Goal: Download file/media

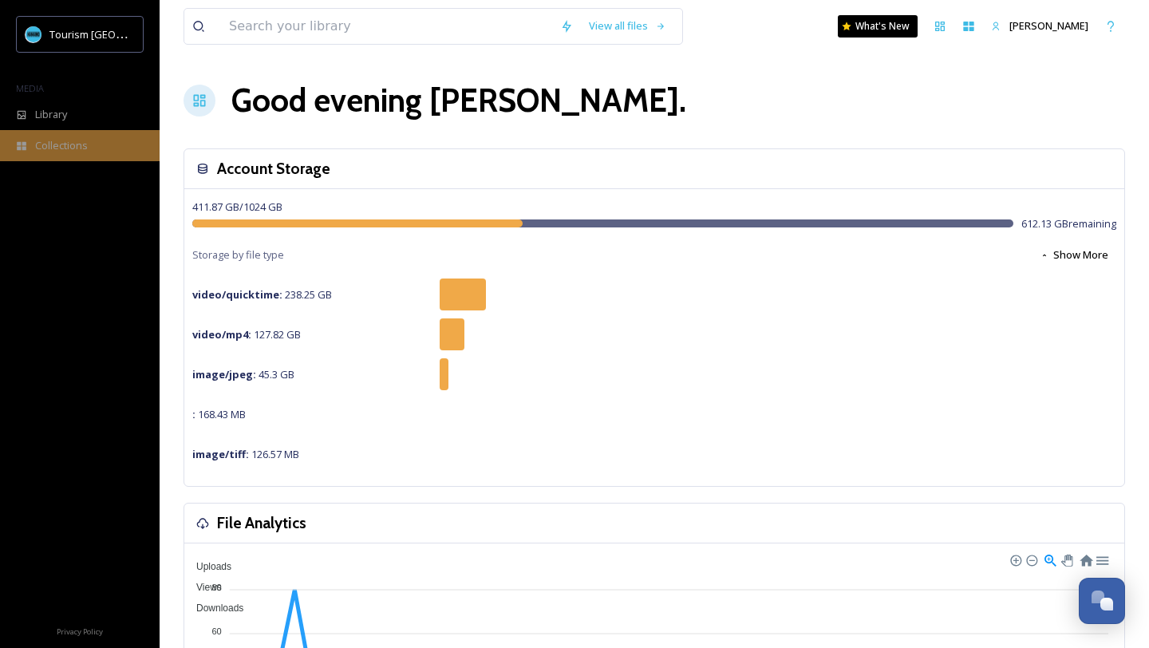
click at [62, 152] on span "Collections" at bounding box center [61, 145] width 53 height 15
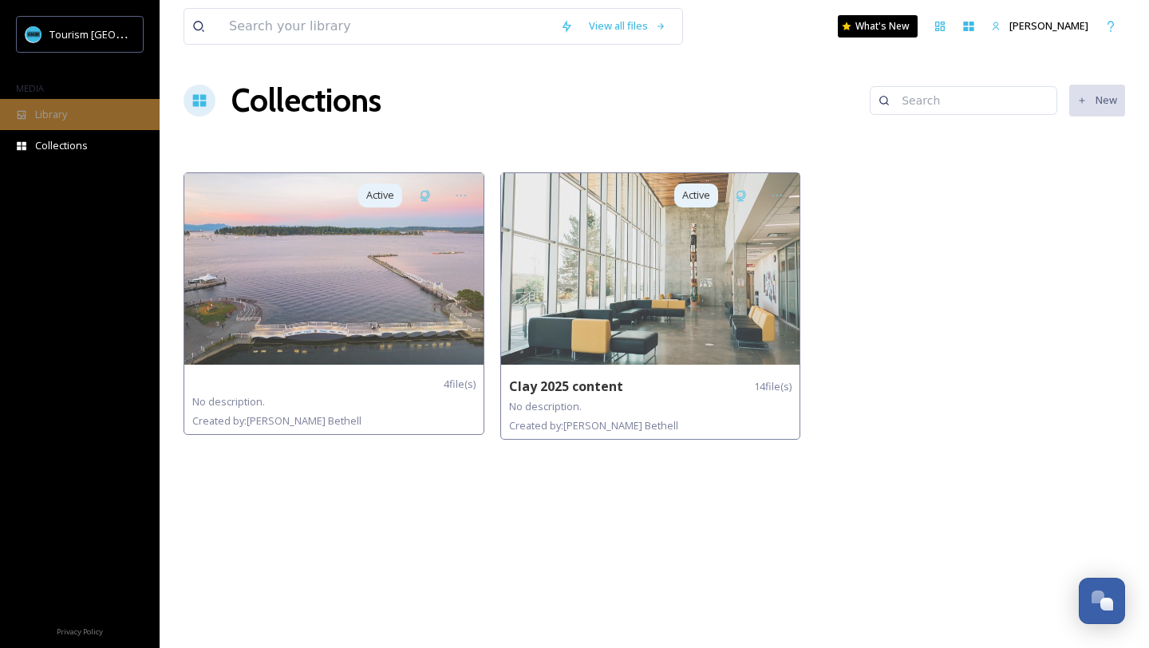
click at [49, 115] on span "Library" at bounding box center [51, 114] width 32 height 15
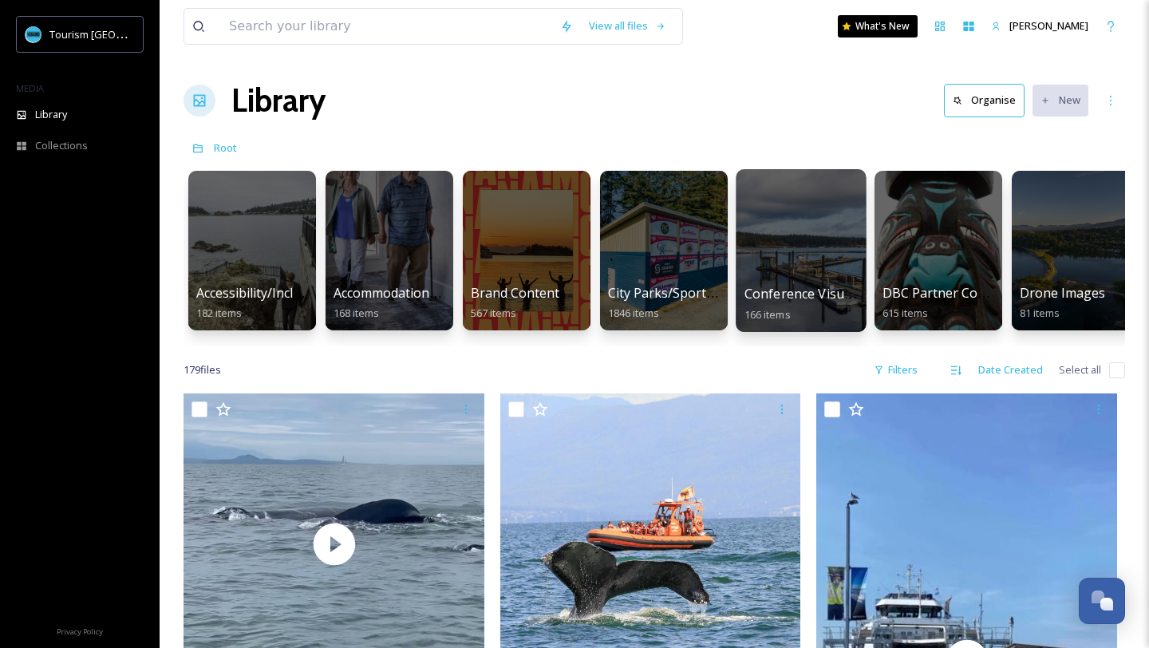
click at [793, 262] on div at bounding box center [801, 250] width 130 height 163
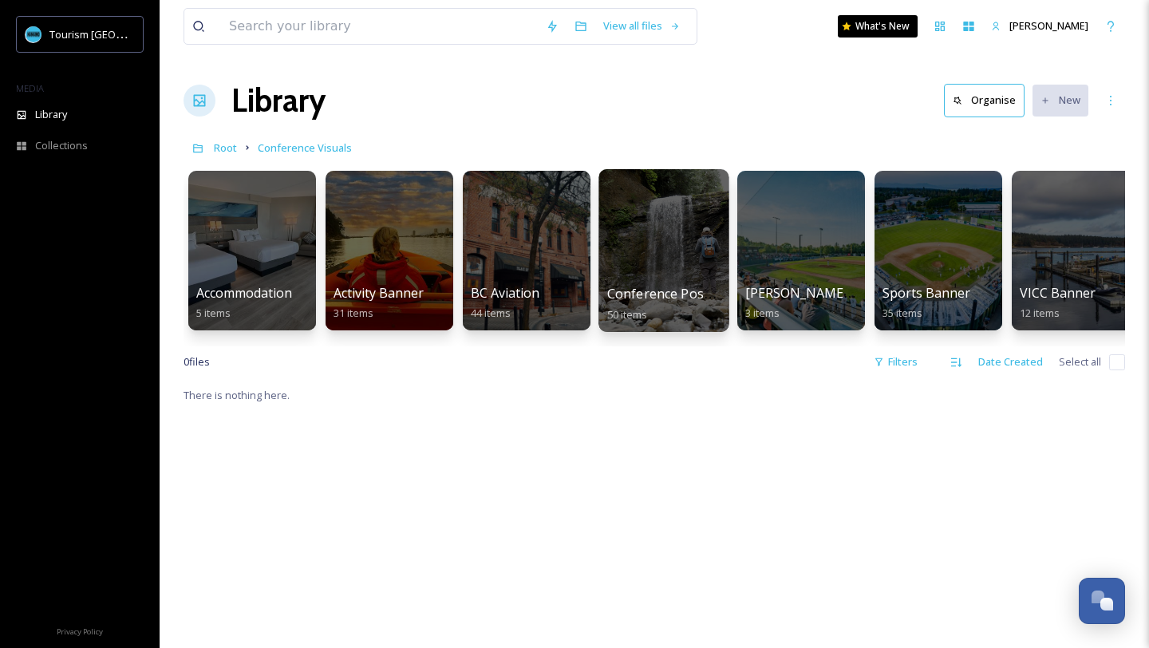
click at [670, 266] on div at bounding box center [663, 250] width 130 height 163
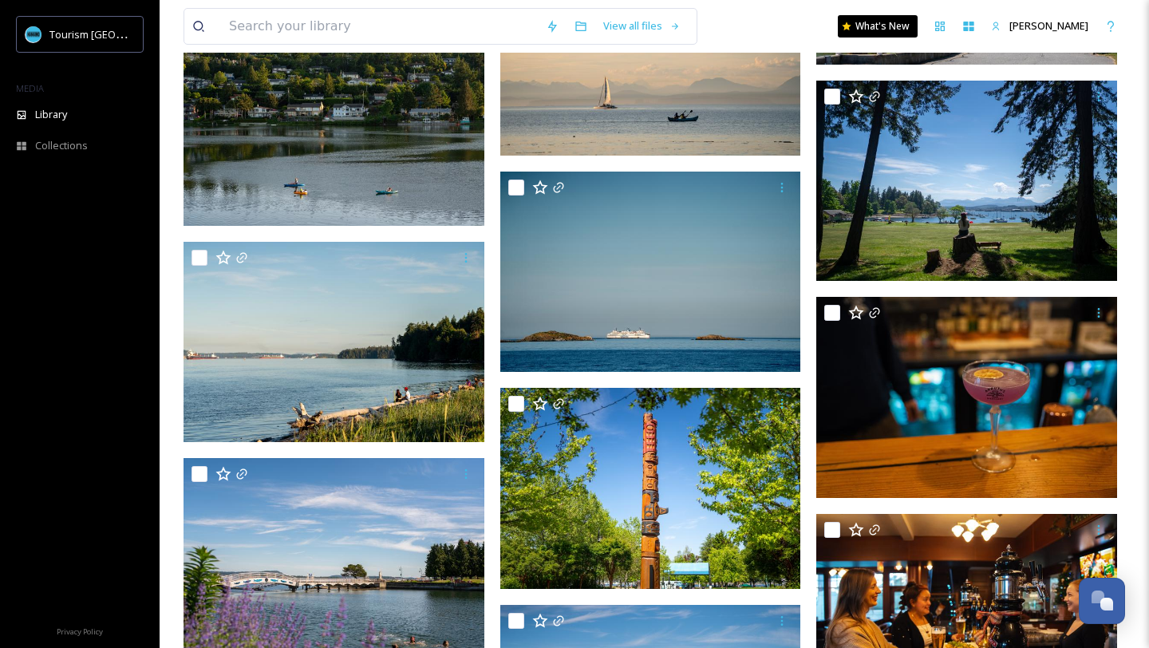
scroll to position [2349, 0]
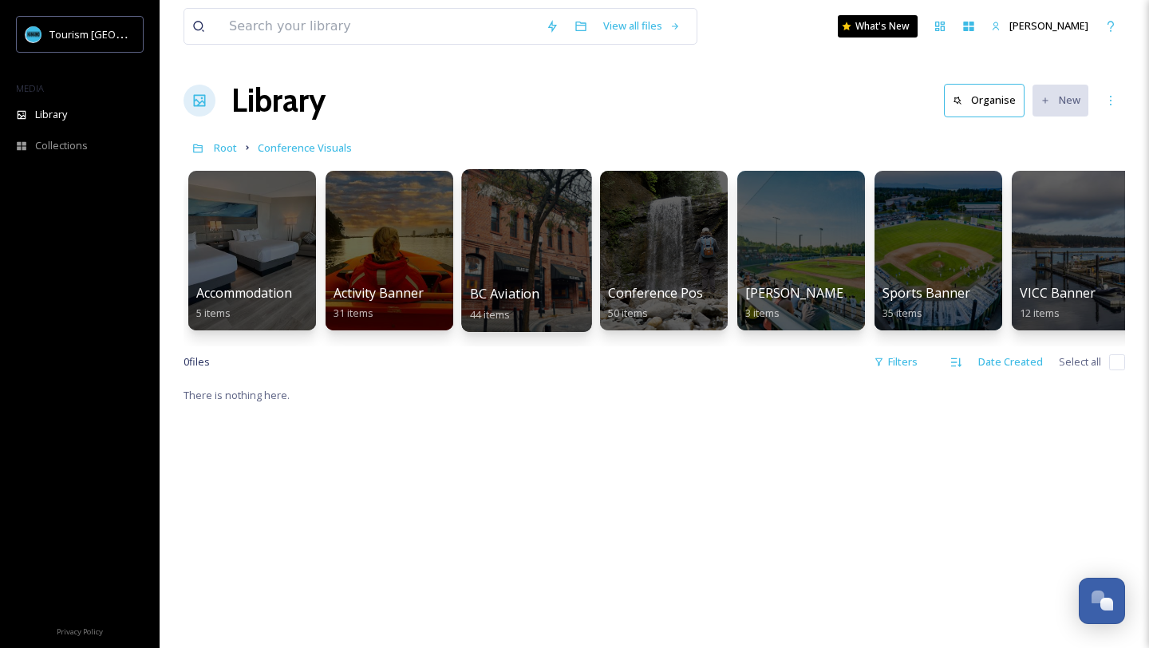
click at [526, 251] on div at bounding box center [526, 250] width 130 height 163
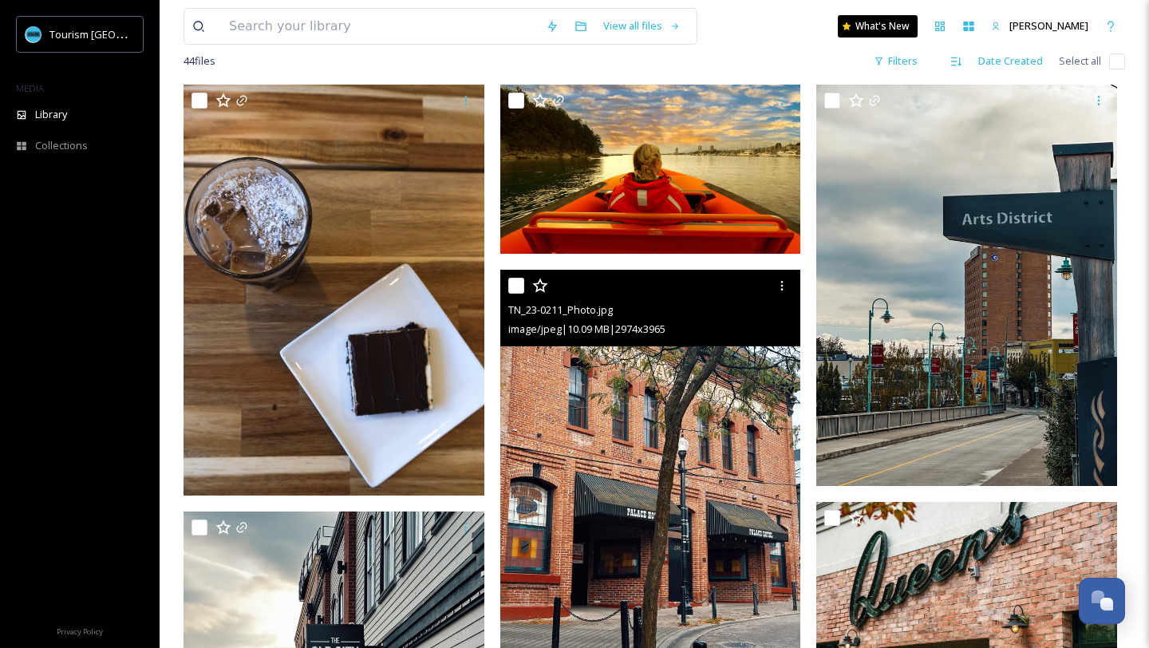
scroll to position [132, 0]
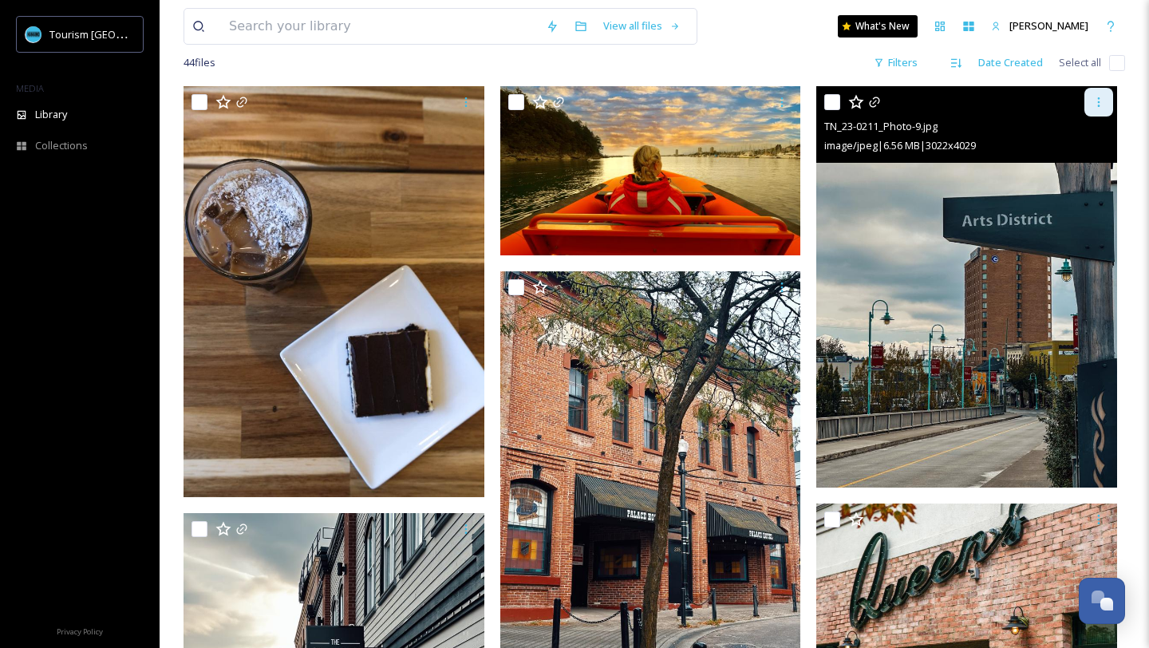
click at [1100, 105] on icon at bounding box center [1098, 102] width 13 height 13
click at [1076, 176] on div "Download" at bounding box center [1080, 167] width 65 height 31
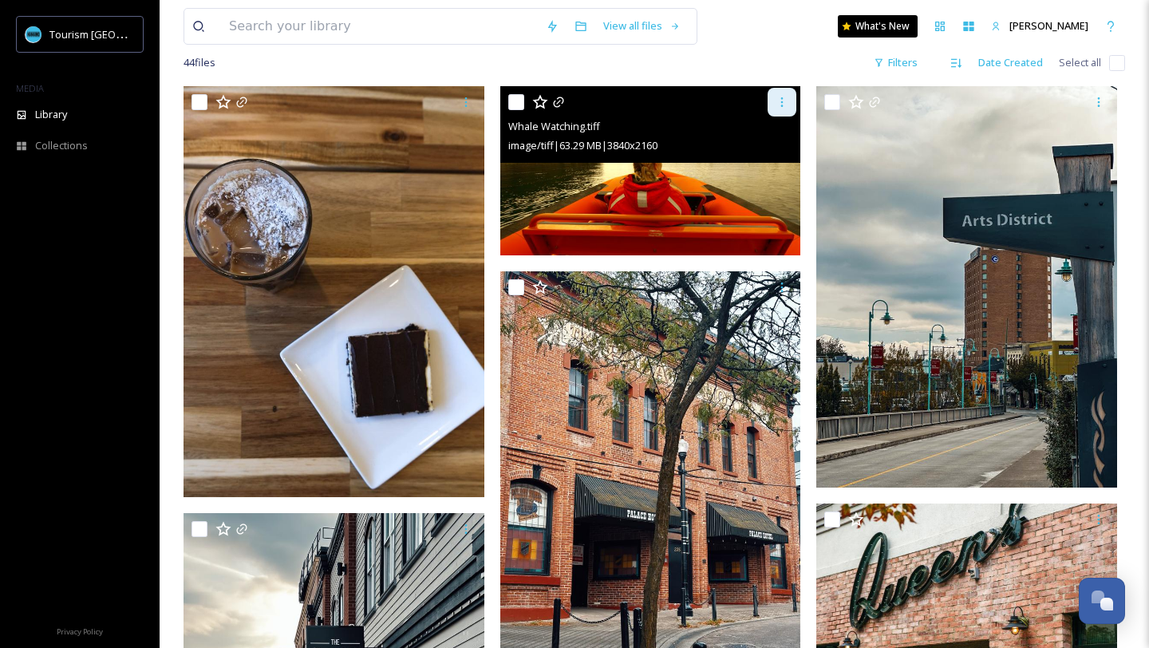
click at [777, 108] on icon at bounding box center [781, 102] width 13 height 13
click at [754, 168] on span "Download" at bounding box center [763, 167] width 49 height 15
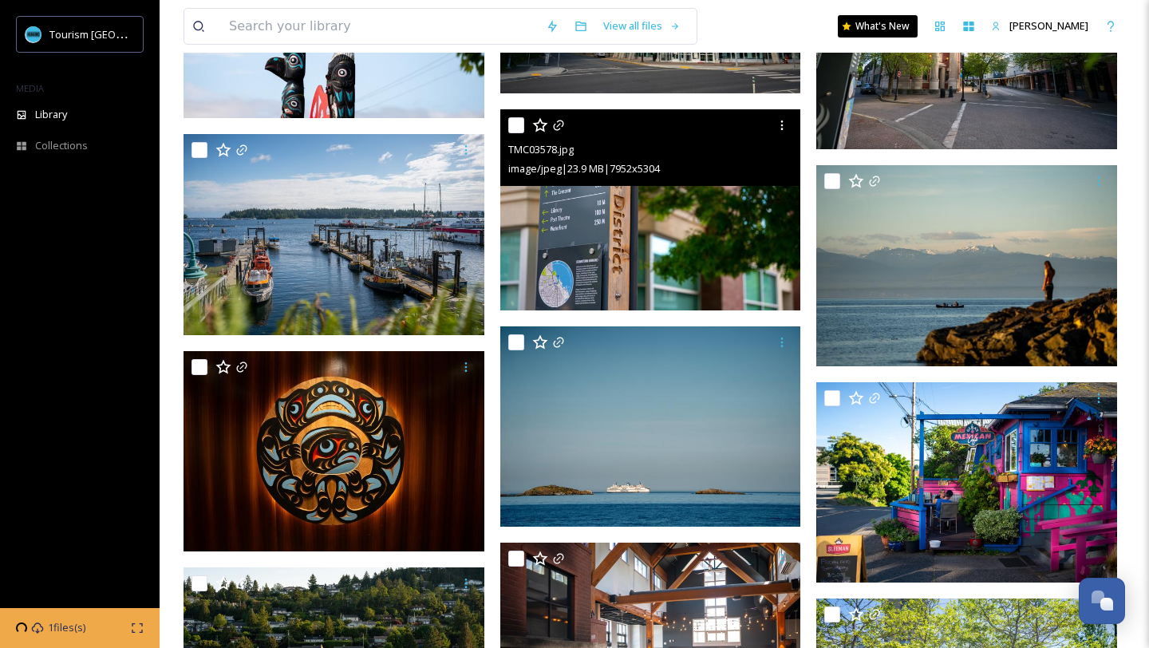
scroll to position [1362, 0]
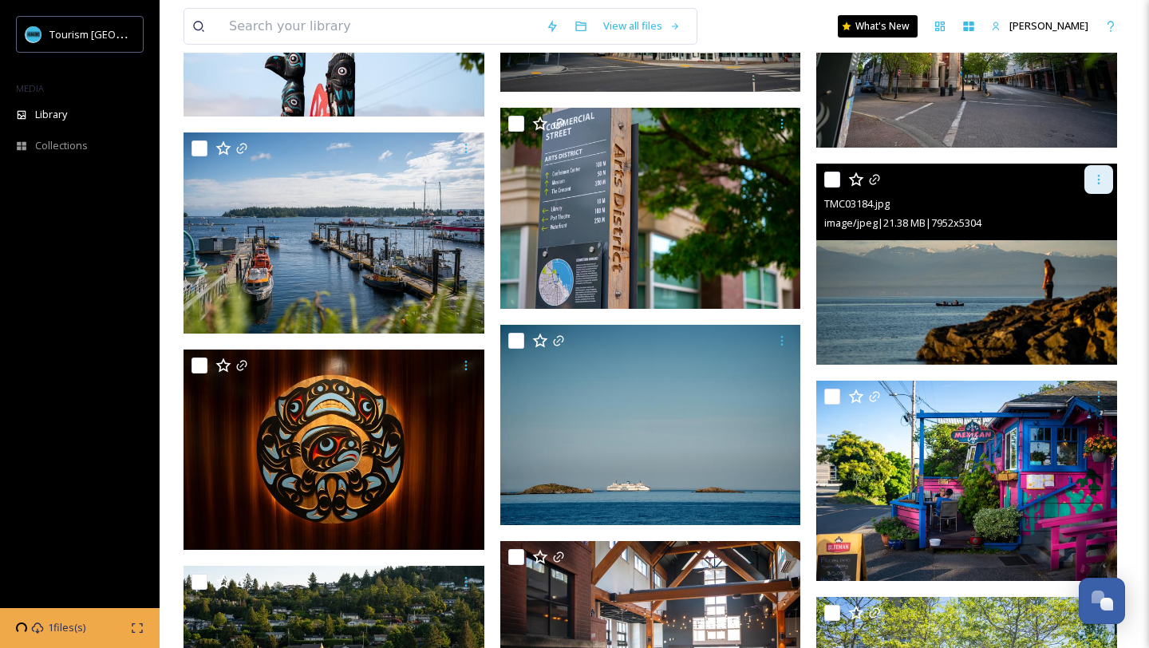
click at [1098, 188] on div at bounding box center [1098, 179] width 29 height 29
click at [1060, 248] on span "Download" at bounding box center [1080, 246] width 49 height 15
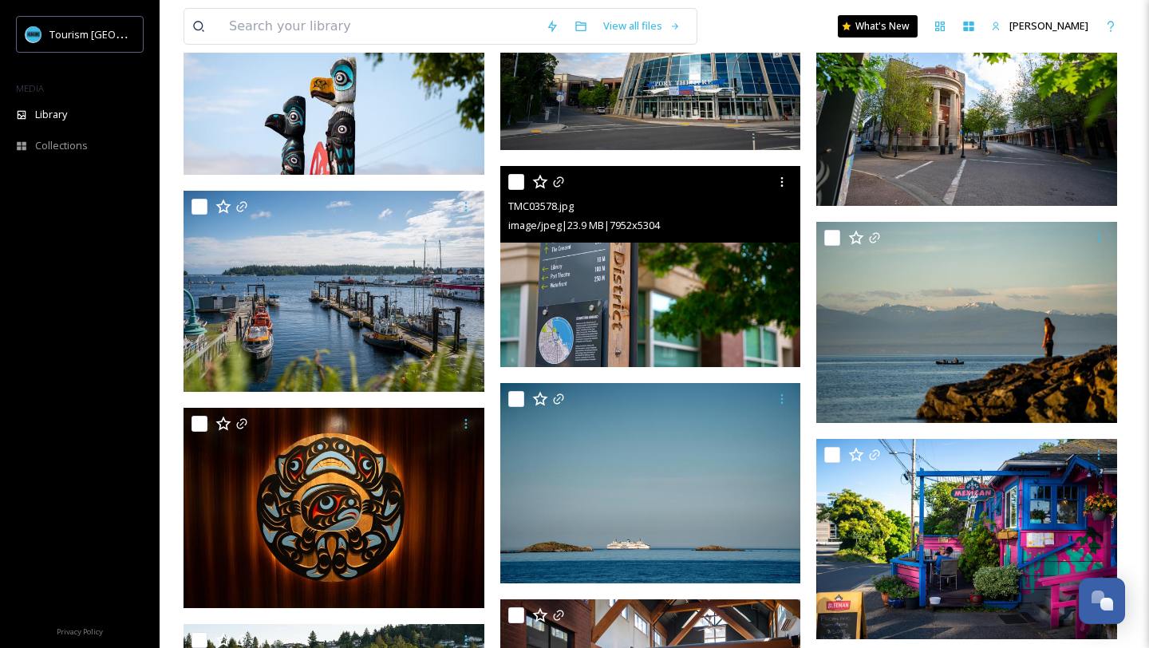
scroll to position [1326, 0]
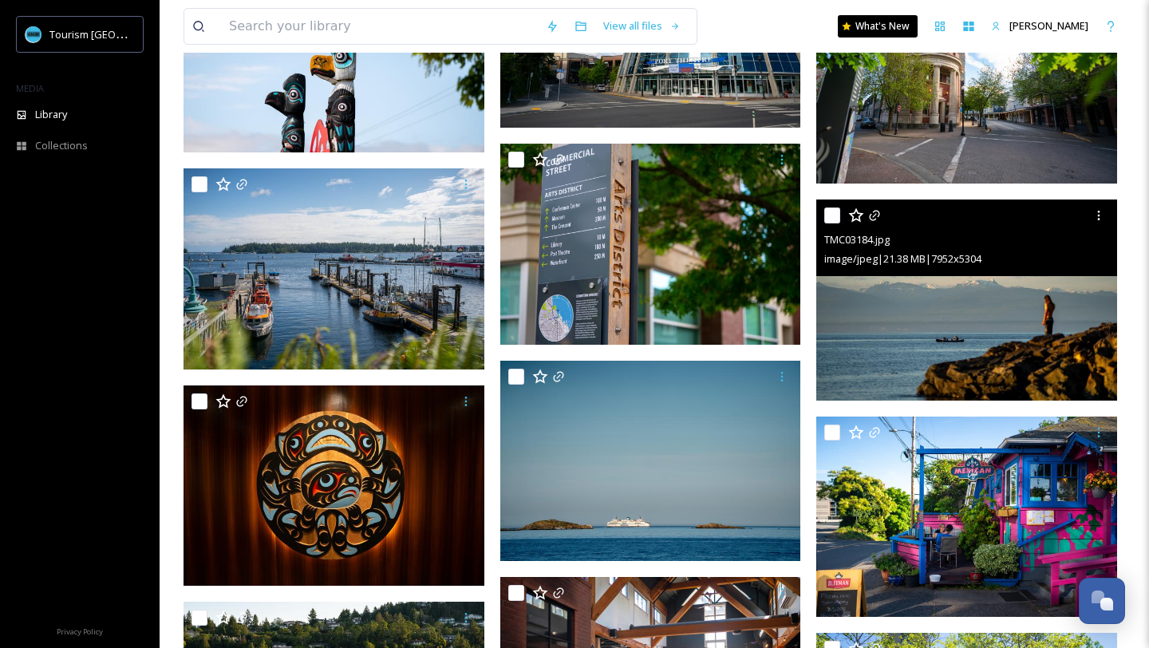
click at [921, 322] on img at bounding box center [966, 299] width 301 height 201
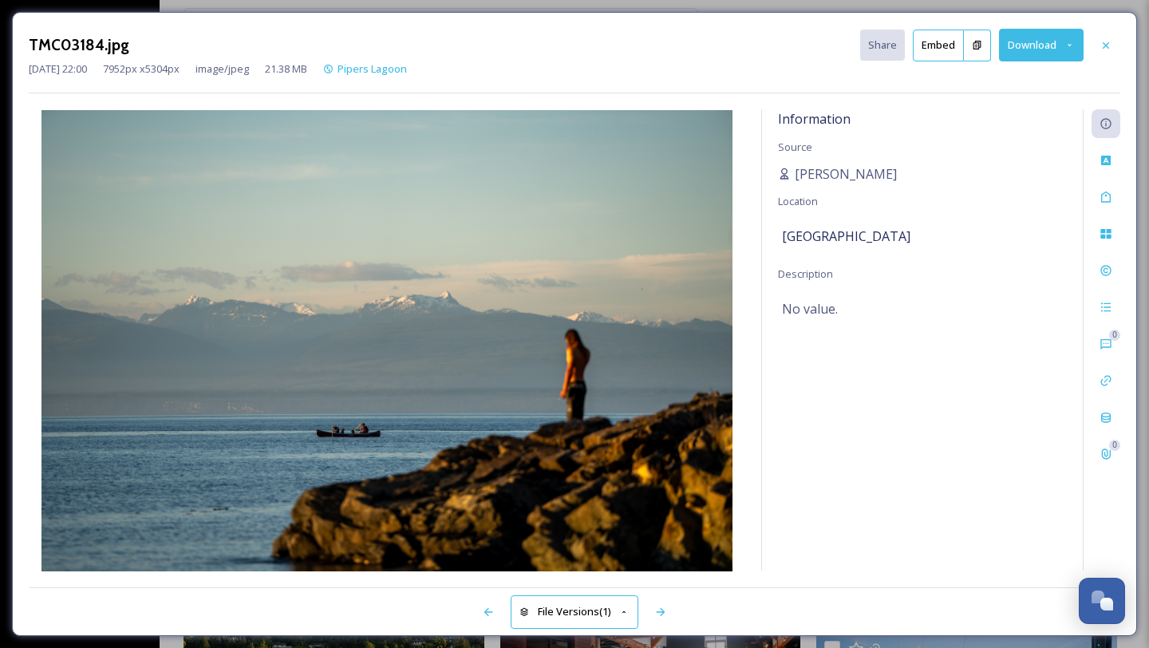
click at [1039, 50] on button "Download" at bounding box center [1041, 45] width 85 height 33
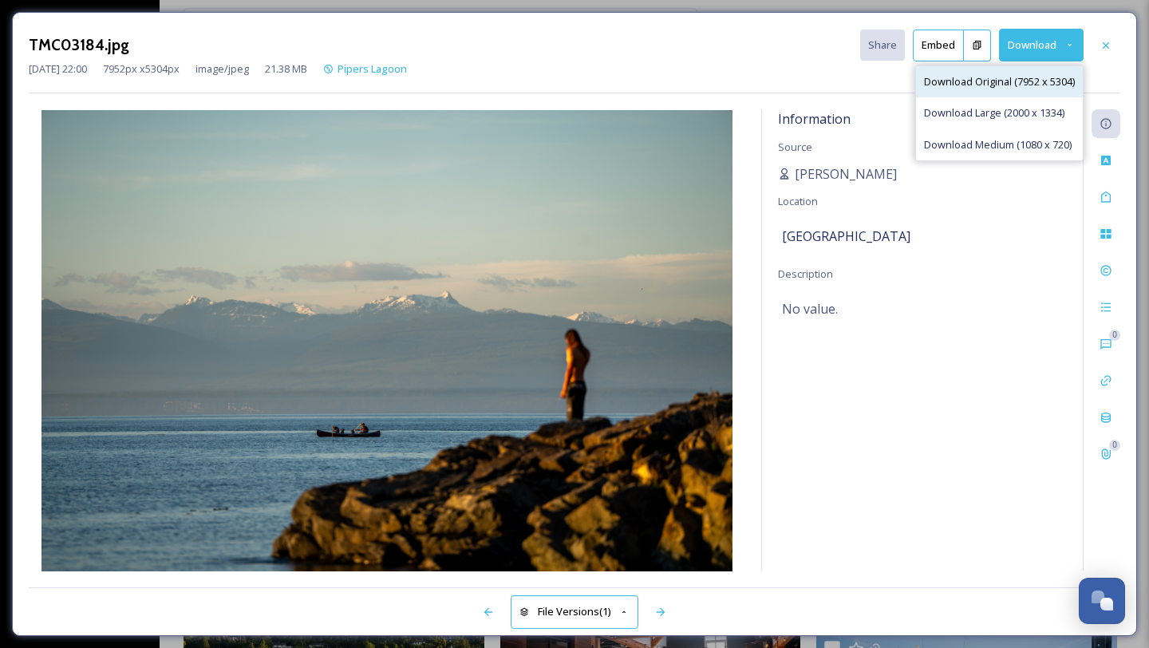
click at [1020, 78] on span "Download Original (7952 x 5304)" at bounding box center [999, 81] width 151 height 15
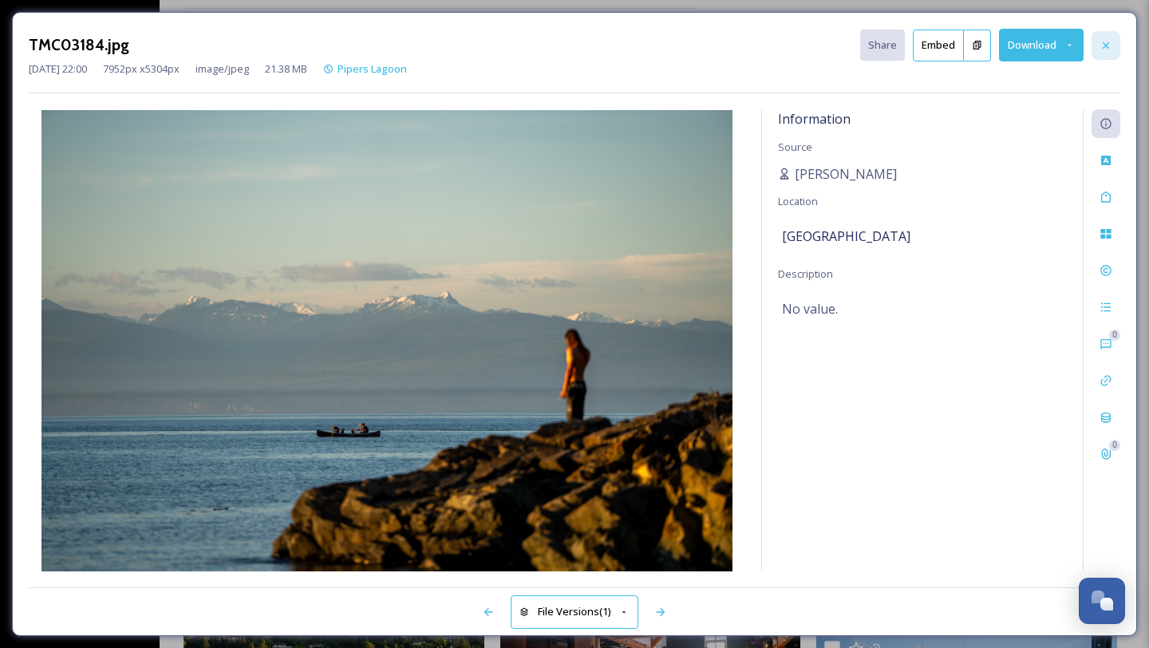
click at [1107, 49] on icon at bounding box center [1105, 45] width 13 height 13
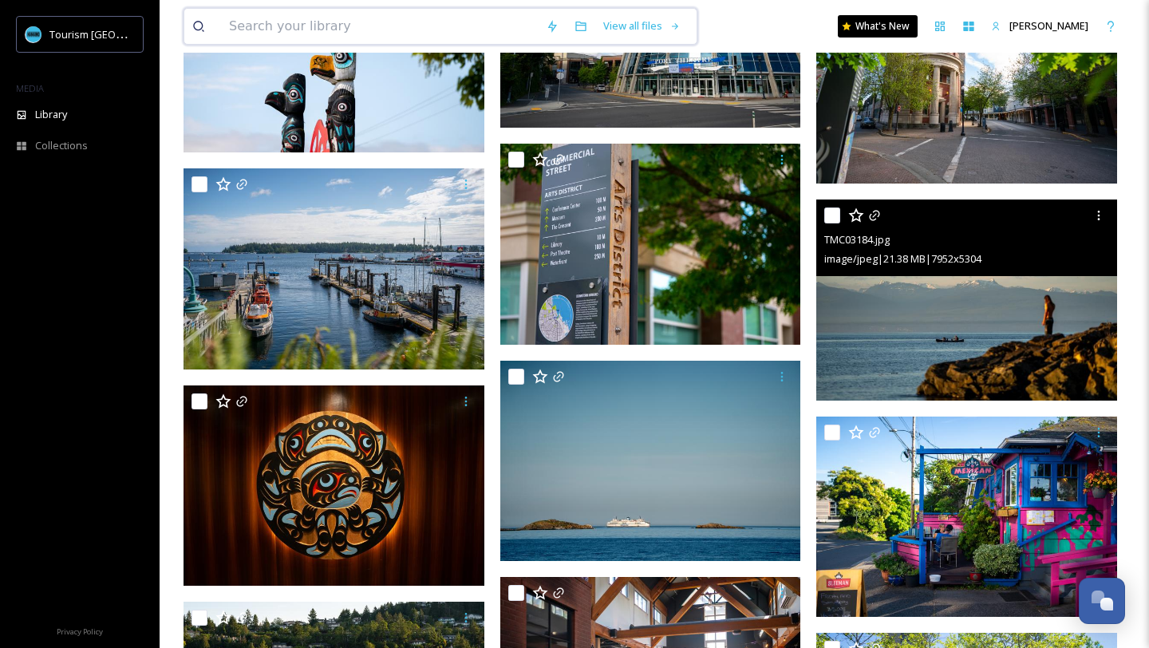
click at [422, 30] on input at bounding box center [379, 26] width 317 height 35
type input "paddlebosard"
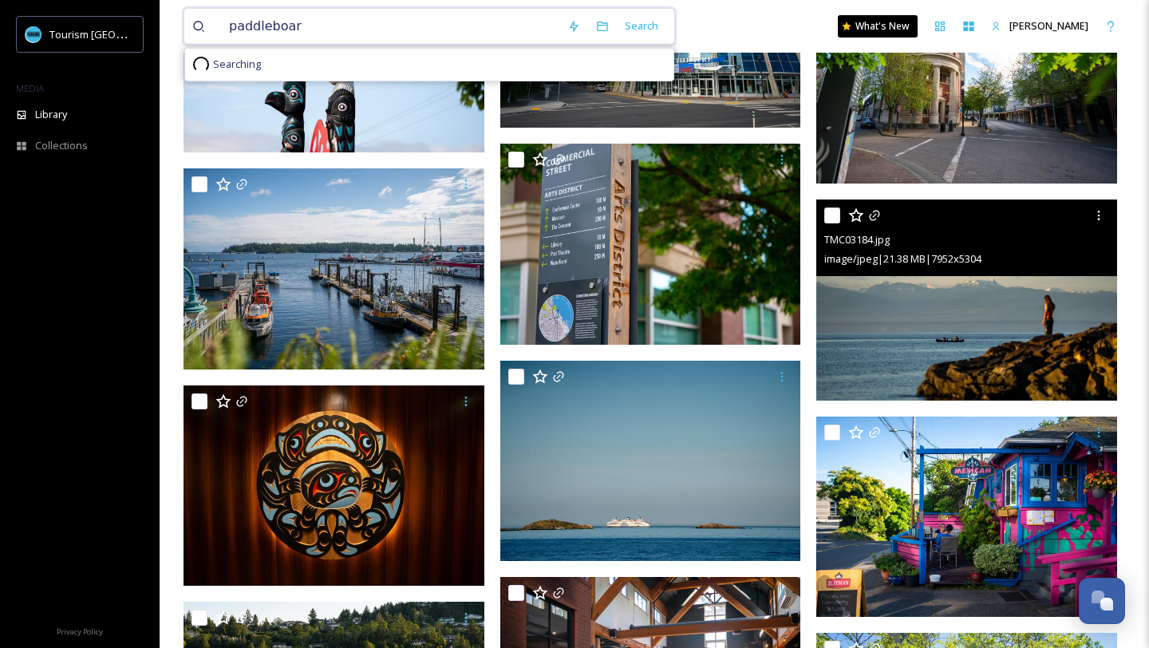
type input "paddleboard"
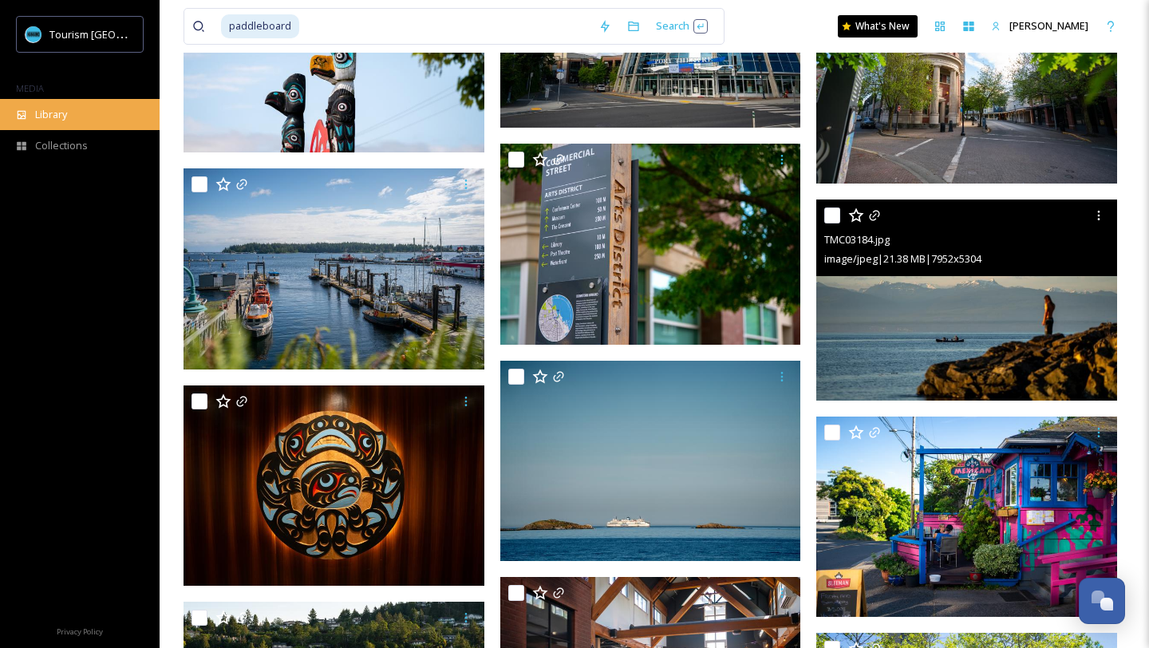
click at [105, 114] on div "Library" at bounding box center [80, 114] width 160 height 31
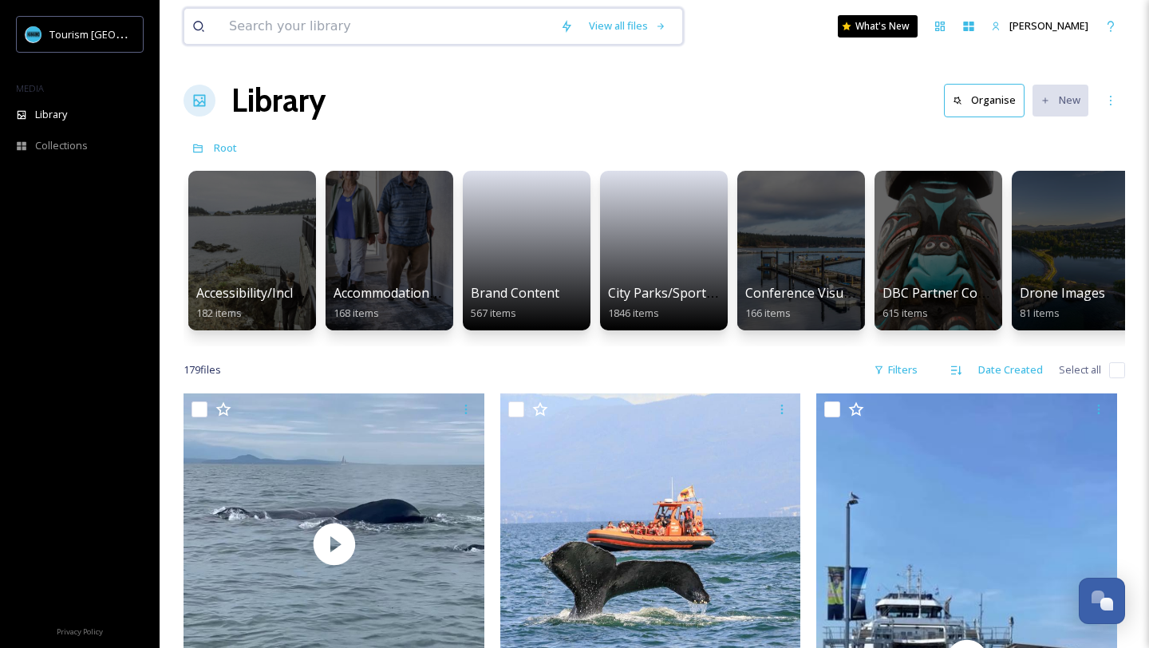
click at [294, 37] on input at bounding box center [386, 26] width 331 height 35
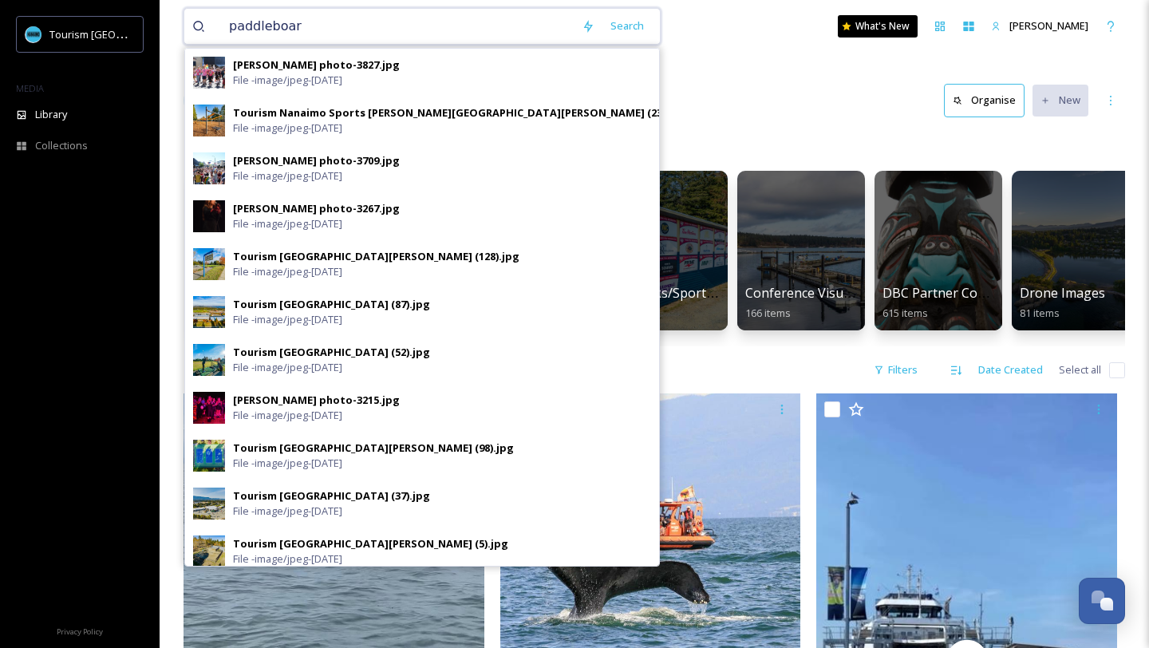
type input "paddleboard"
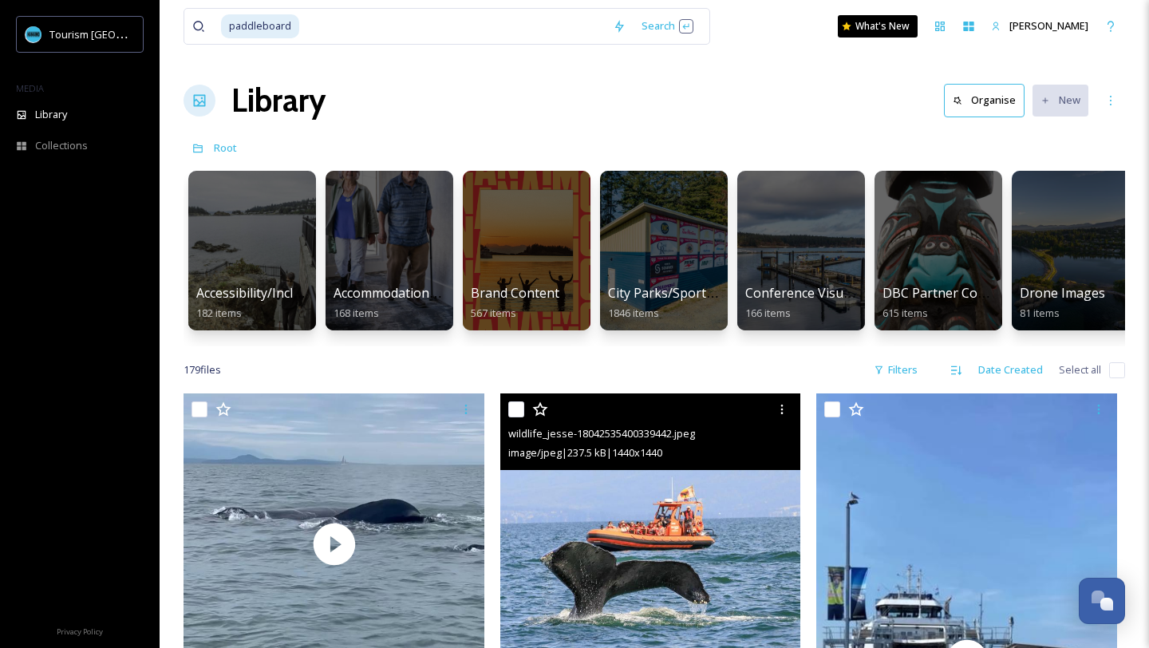
click at [564, 533] on img at bounding box center [650, 543] width 301 height 301
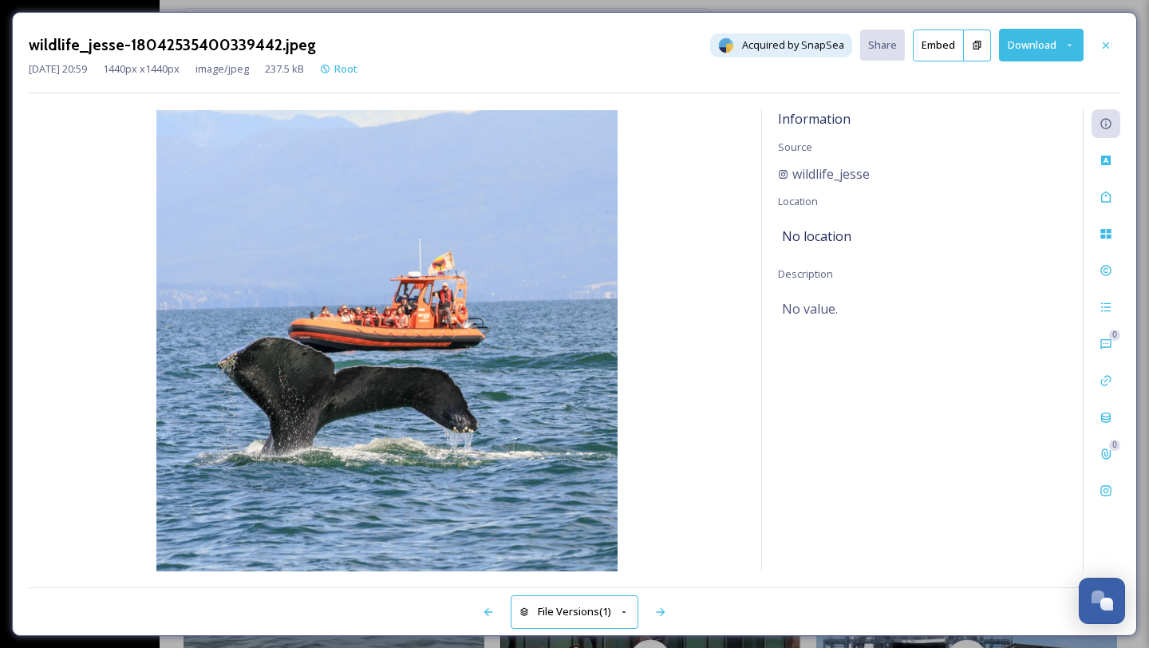
click at [1030, 42] on button "Download" at bounding box center [1041, 45] width 85 height 33
click at [1014, 69] on div "Download Original (1440 x 1440)" at bounding box center [998, 81] width 169 height 31
click at [1107, 43] on icon at bounding box center [1106, 44] width 6 height 6
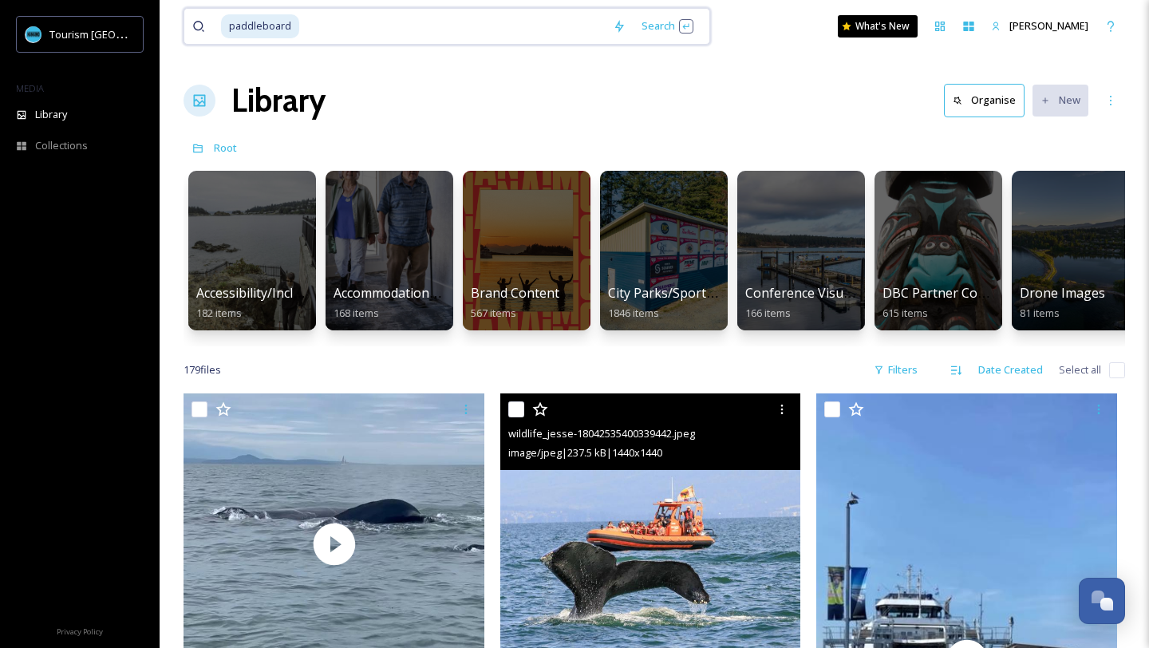
click at [333, 14] on input at bounding box center [453, 26] width 304 height 35
type input "p"
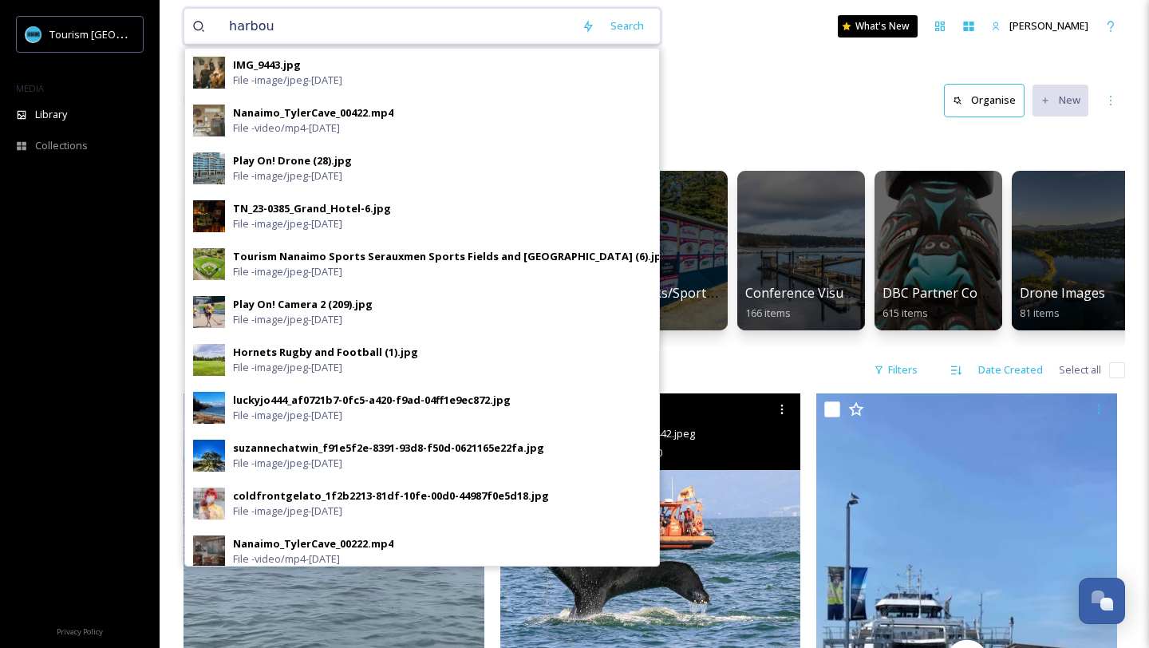
type input "harbour"
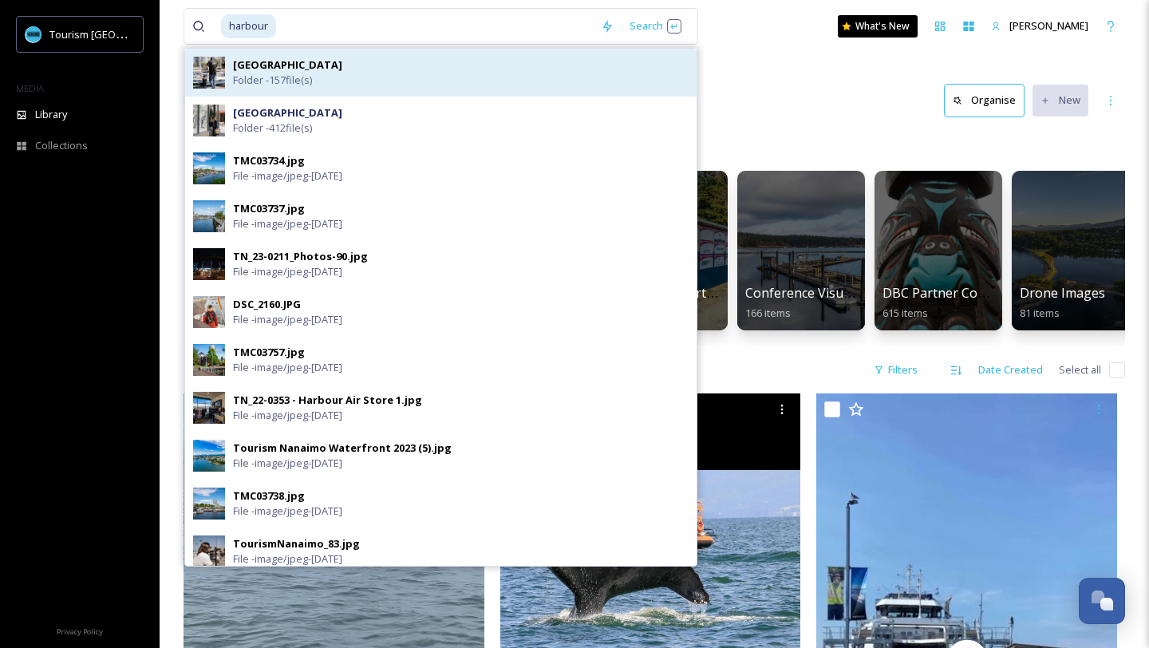
click at [304, 80] on span "Folder - 157 file(s)" at bounding box center [272, 80] width 79 height 15
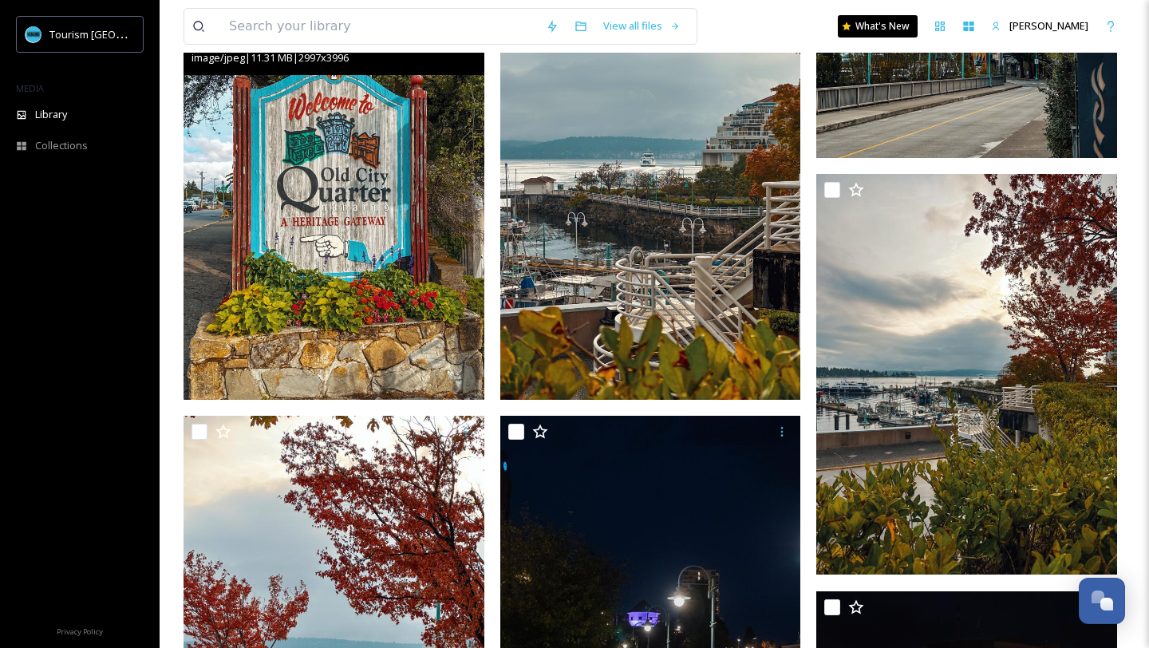
scroll to position [2776, 0]
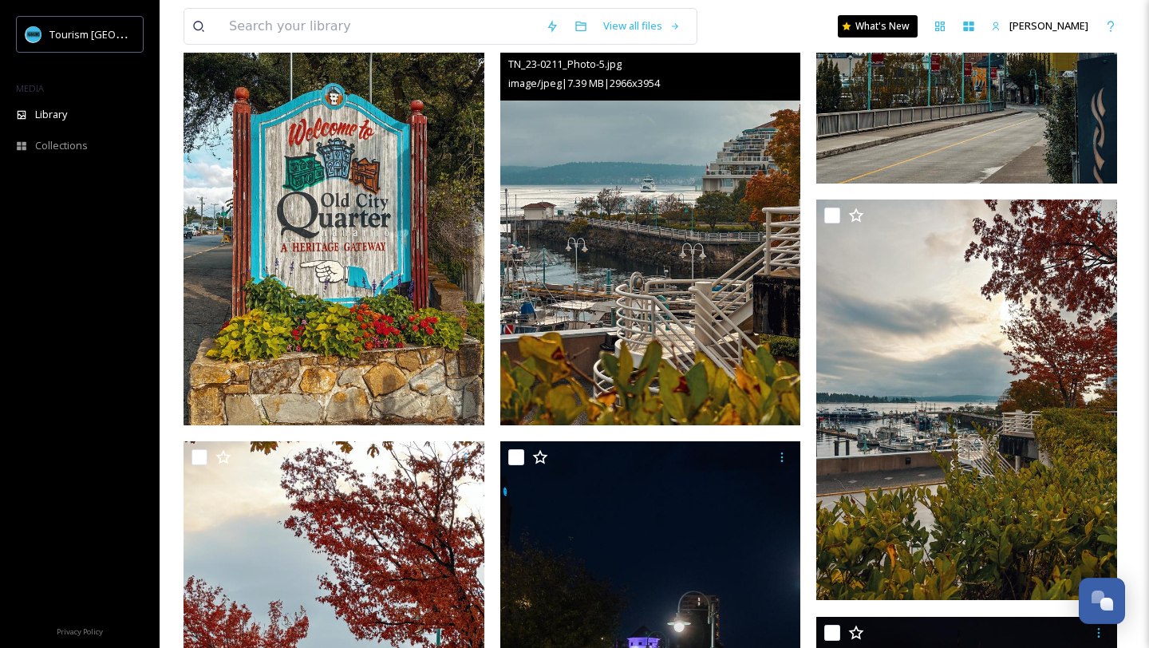
click at [622, 314] on img at bounding box center [650, 224] width 301 height 401
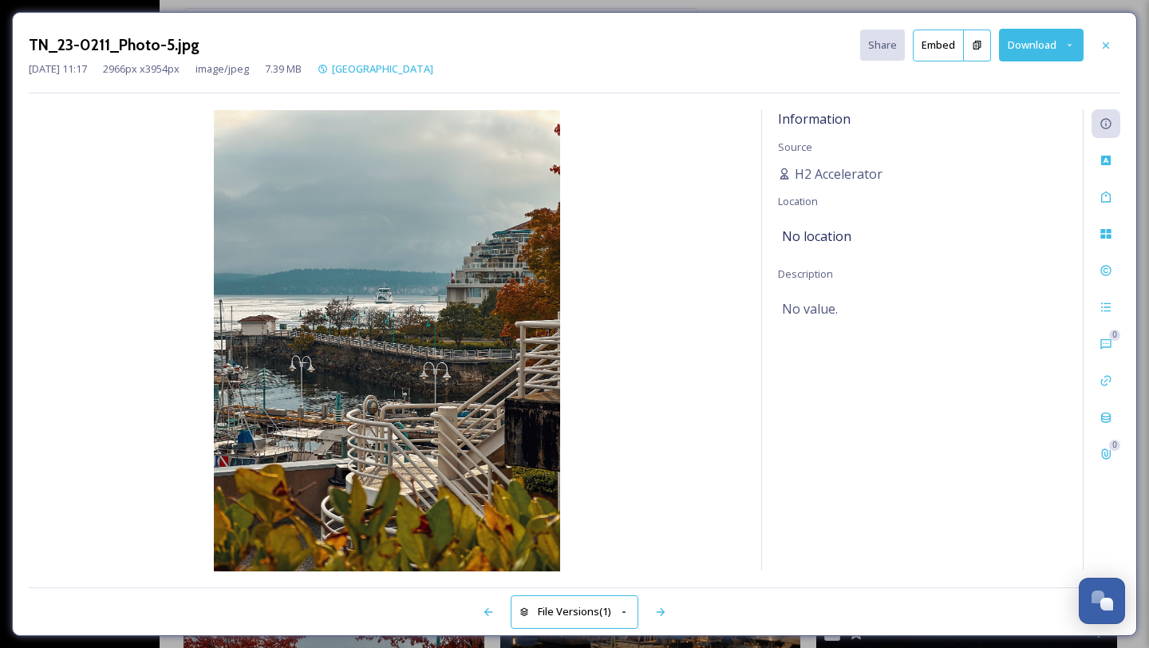
click at [1029, 46] on button "Download" at bounding box center [1041, 45] width 85 height 33
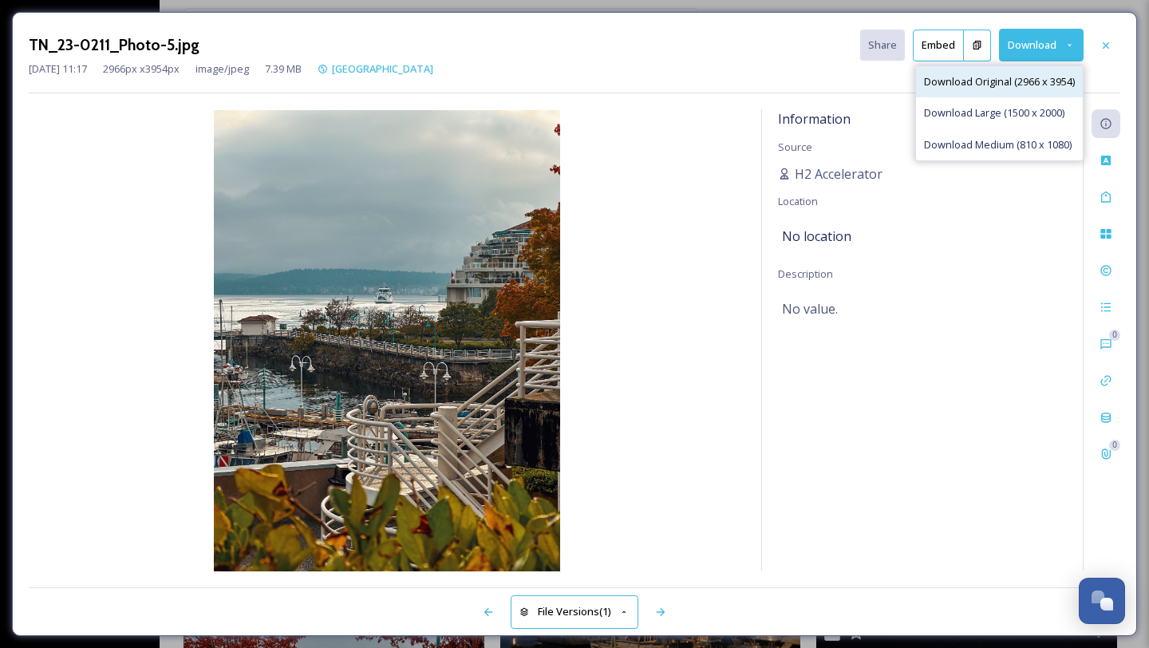
click at [999, 84] on span "Download Original (2966 x 3954)" at bounding box center [999, 81] width 151 height 15
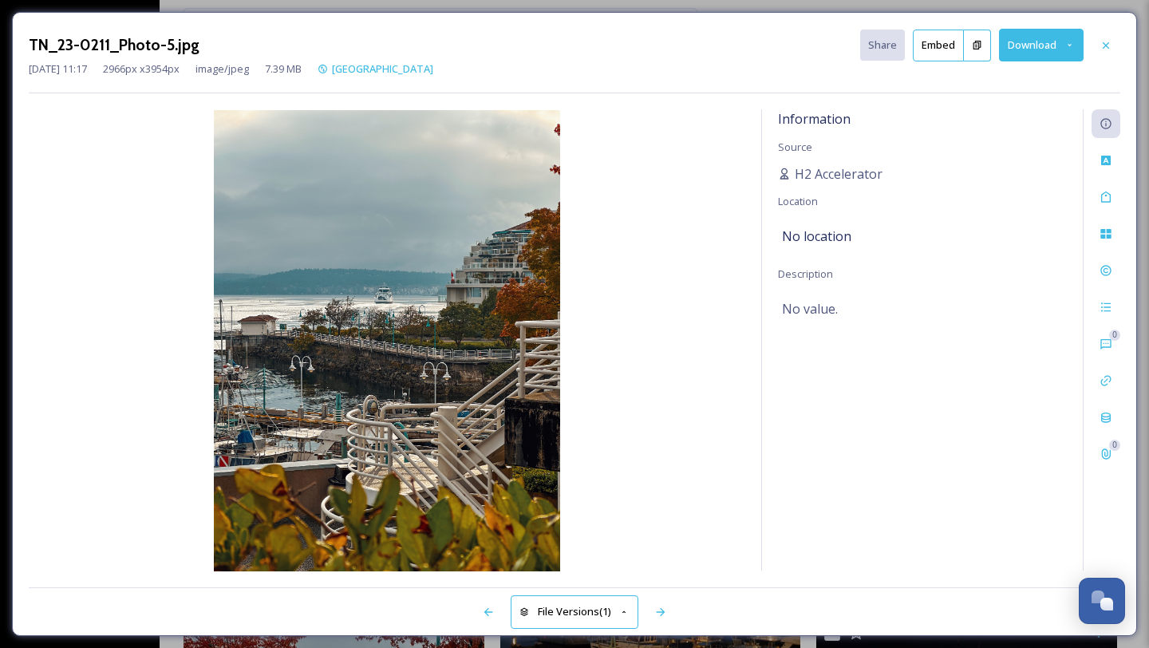
click at [1020, 45] on button "Download" at bounding box center [1041, 45] width 85 height 33
click at [1107, 44] on icon at bounding box center [1105, 45] width 13 height 13
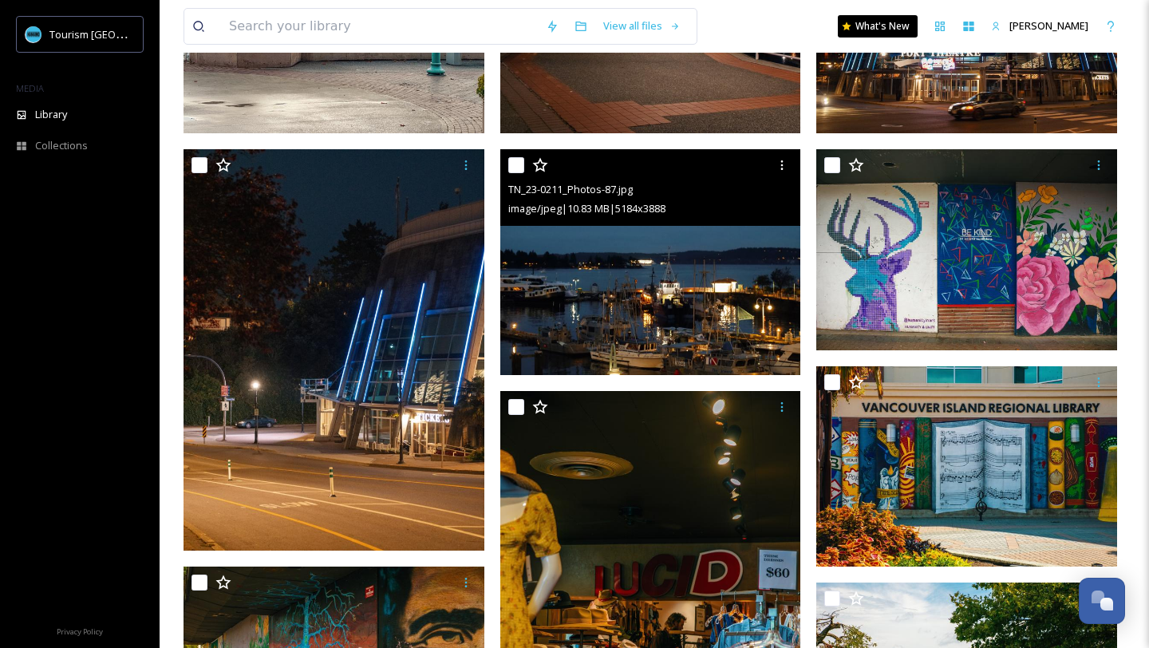
scroll to position [3487, 0]
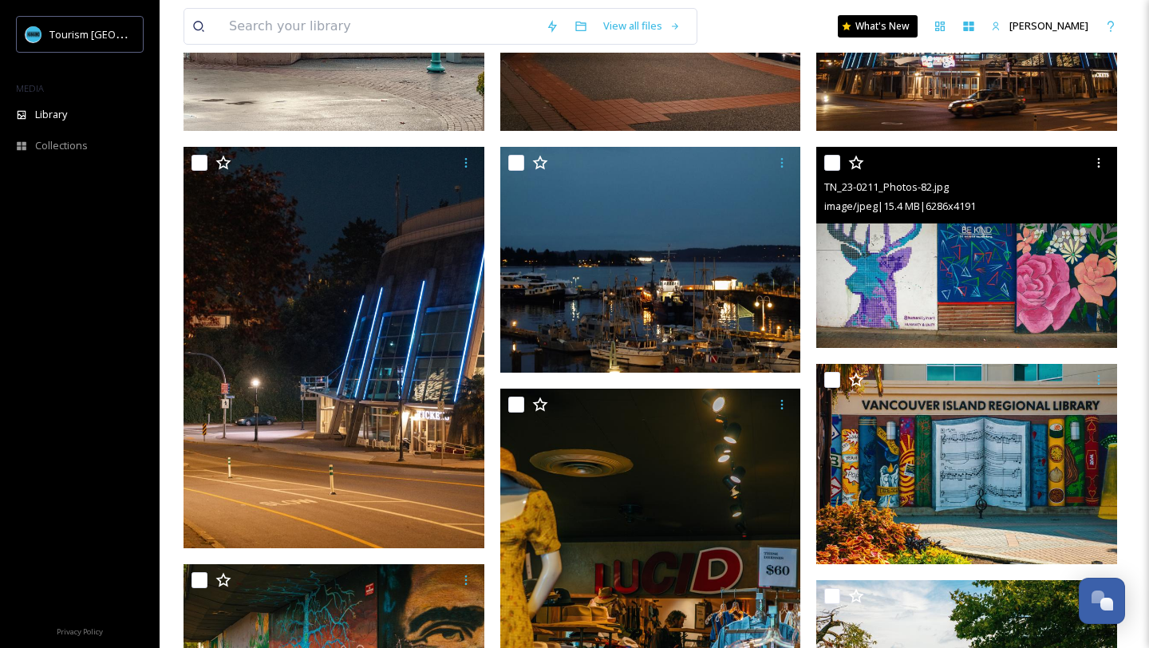
click at [908, 265] on img at bounding box center [966, 247] width 301 height 201
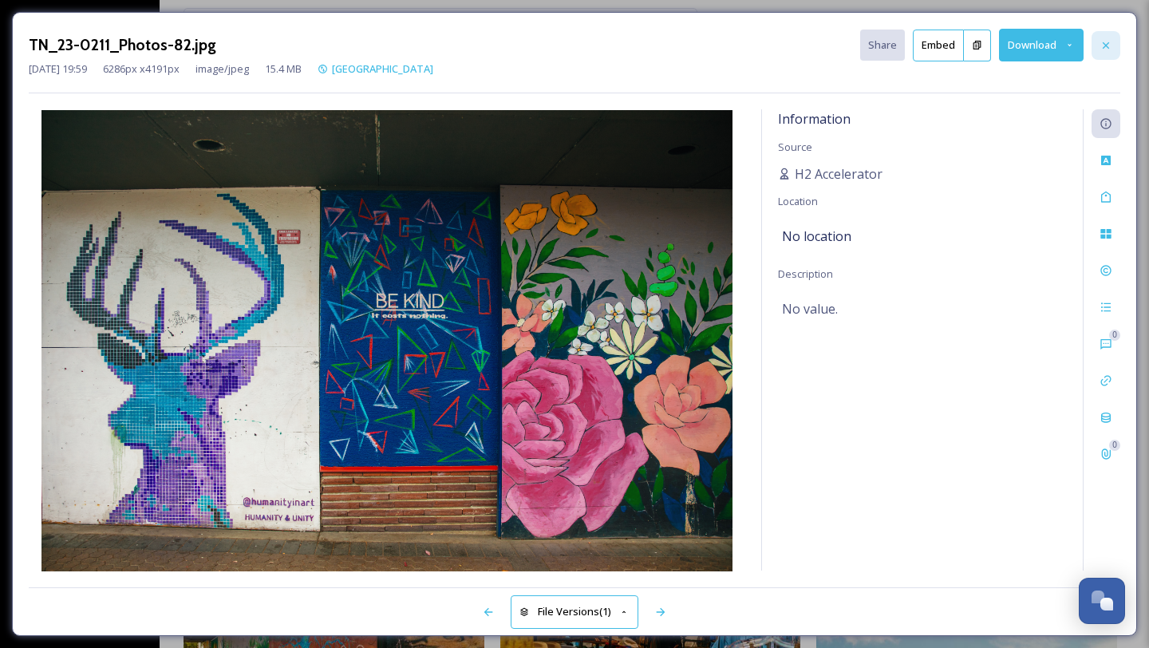
click at [1107, 42] on icon at bounding box center [1106, 44] width 6 height 6
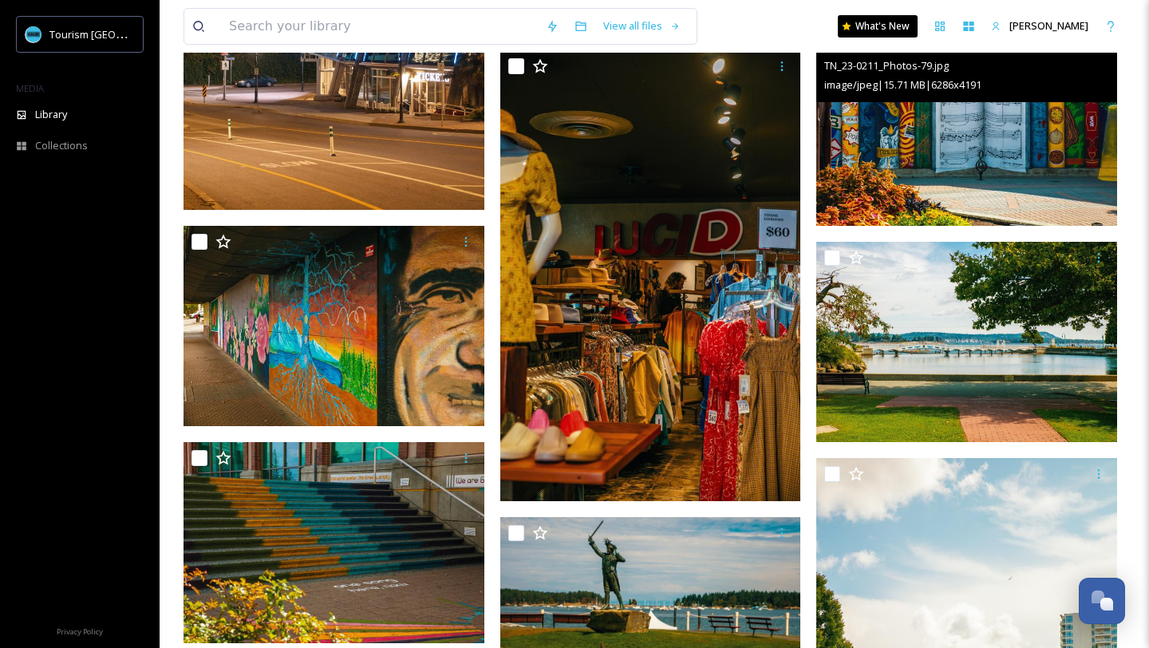
scroll to position [3828, 0]
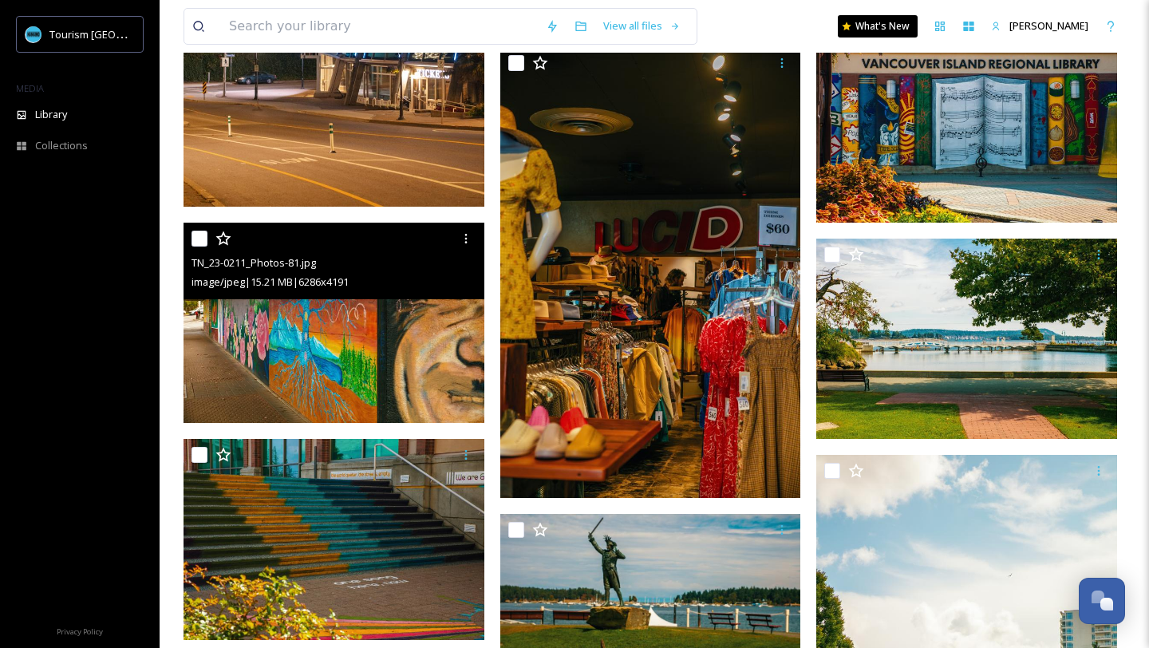
click at [405, 354] on img at bounding box center [334, 323] width 301 height 201
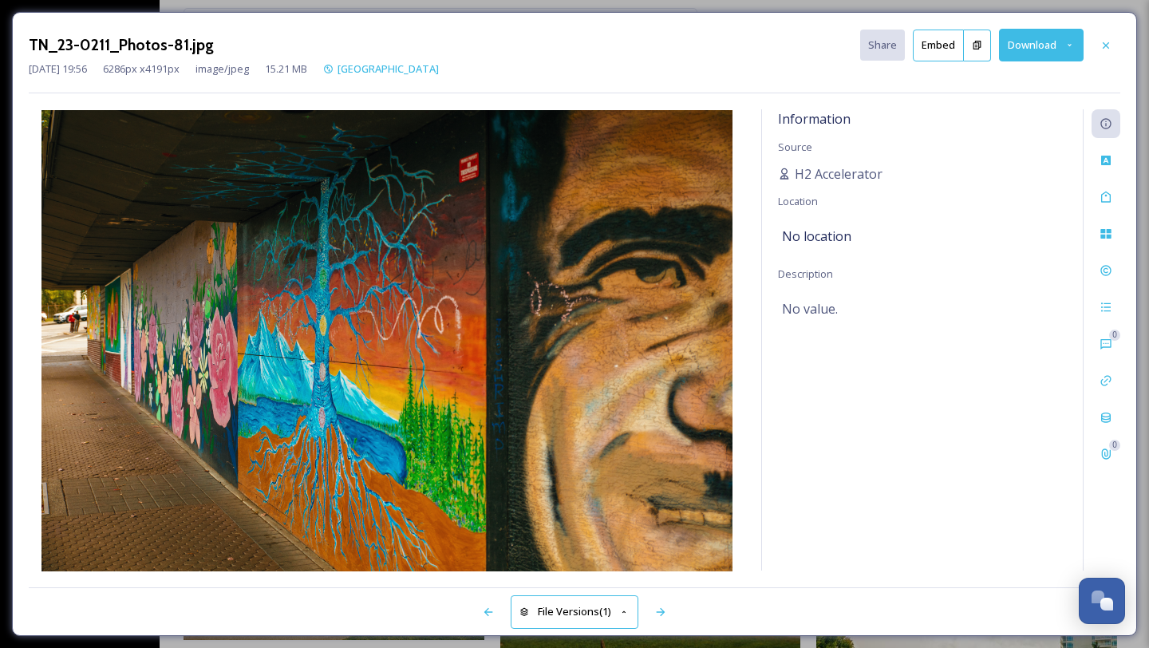
click at [1031, 42] on button "Download" at bounding box center [1041, 45] width 85 height 33
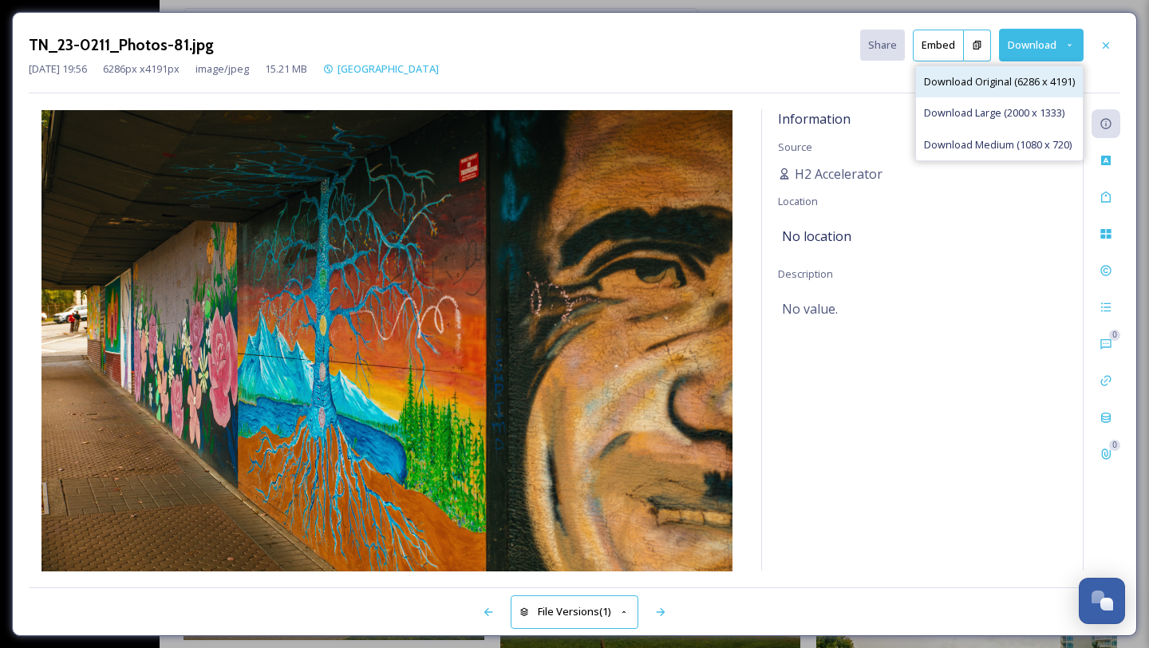
click at [998, 84] on span "Download Original (6286 x 4191)" at bounding box center [999, 81] width 151 height 15
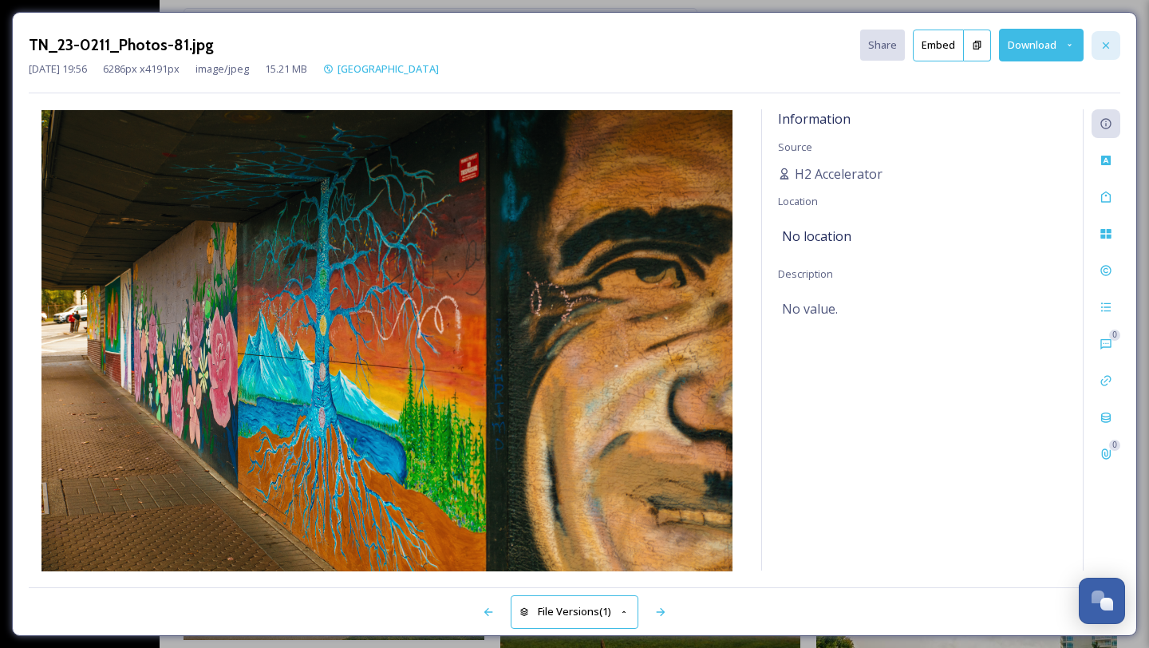
click at [1110, 39] on icon at bounding box center [1105, 45] width 13 height 13
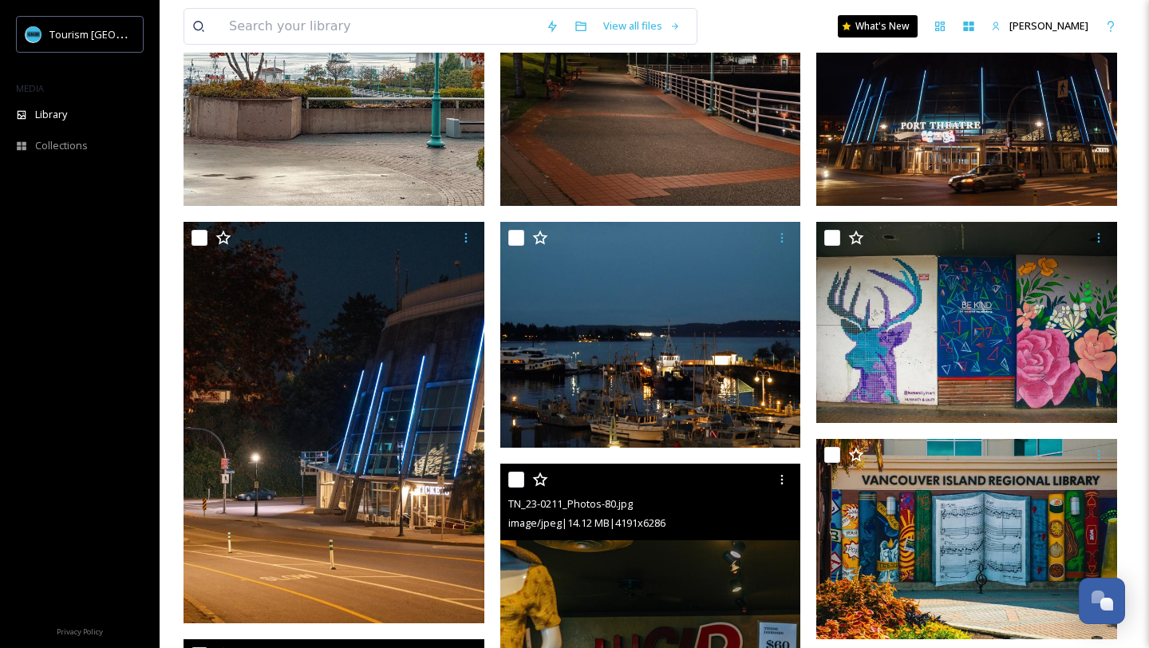
scroll to position [3401, 0]
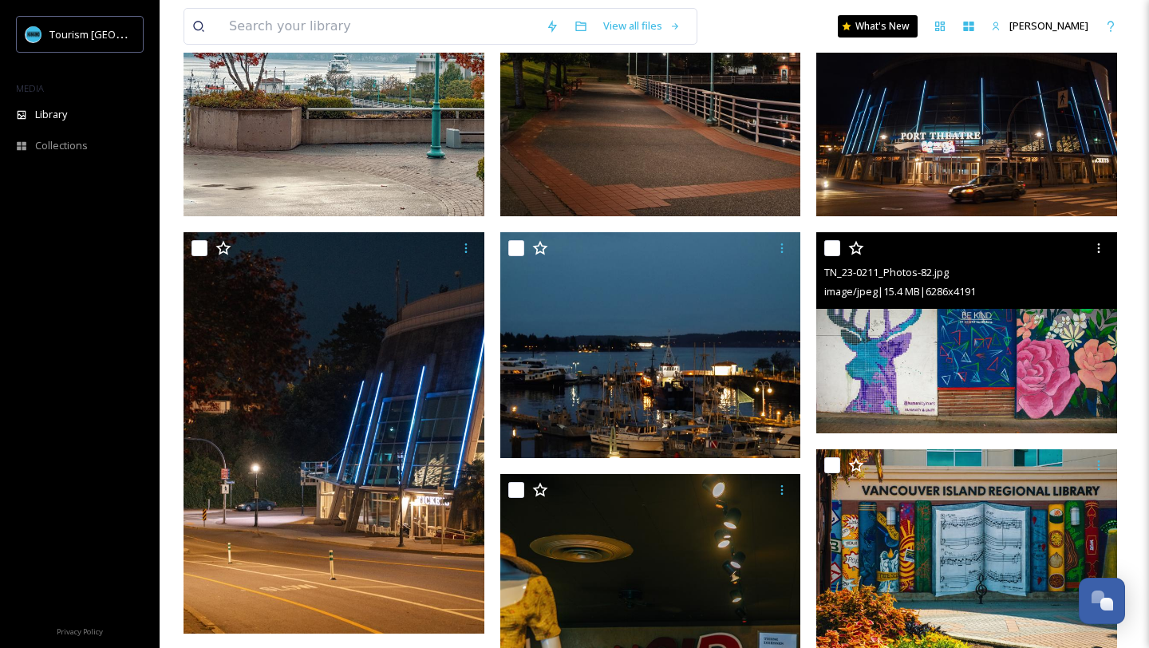
click at [934, 352] on img at bounding box center [966, 332] width 301 height 201
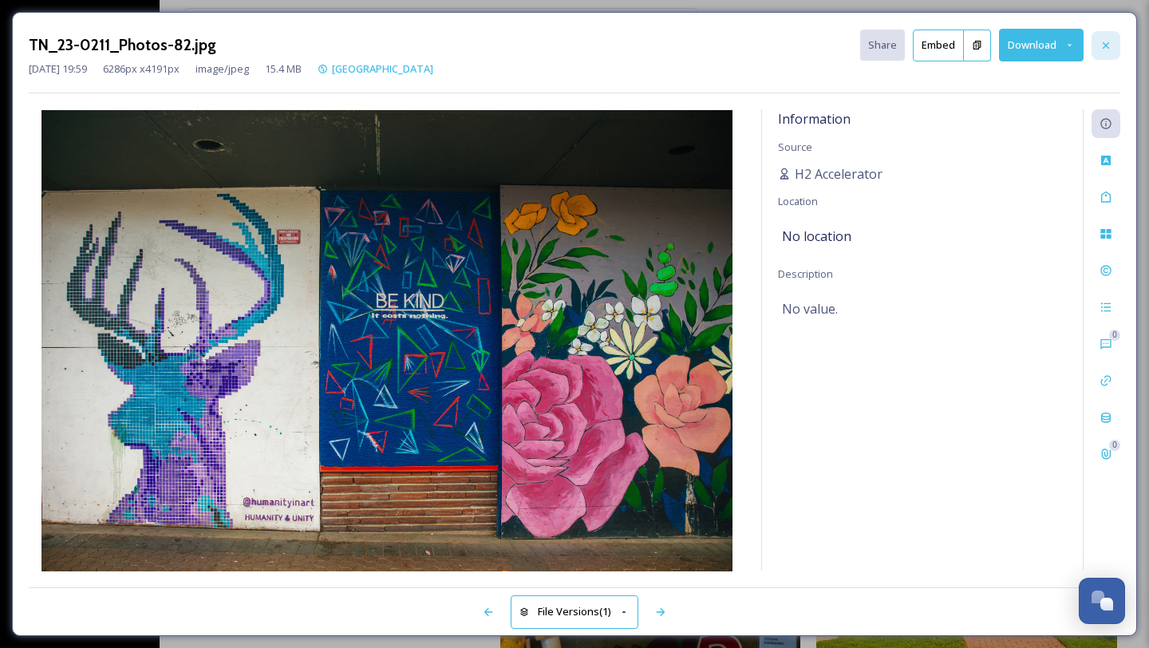
click at [1107, 45] on icon at bounding box center [1106, 44] width 6 height 6
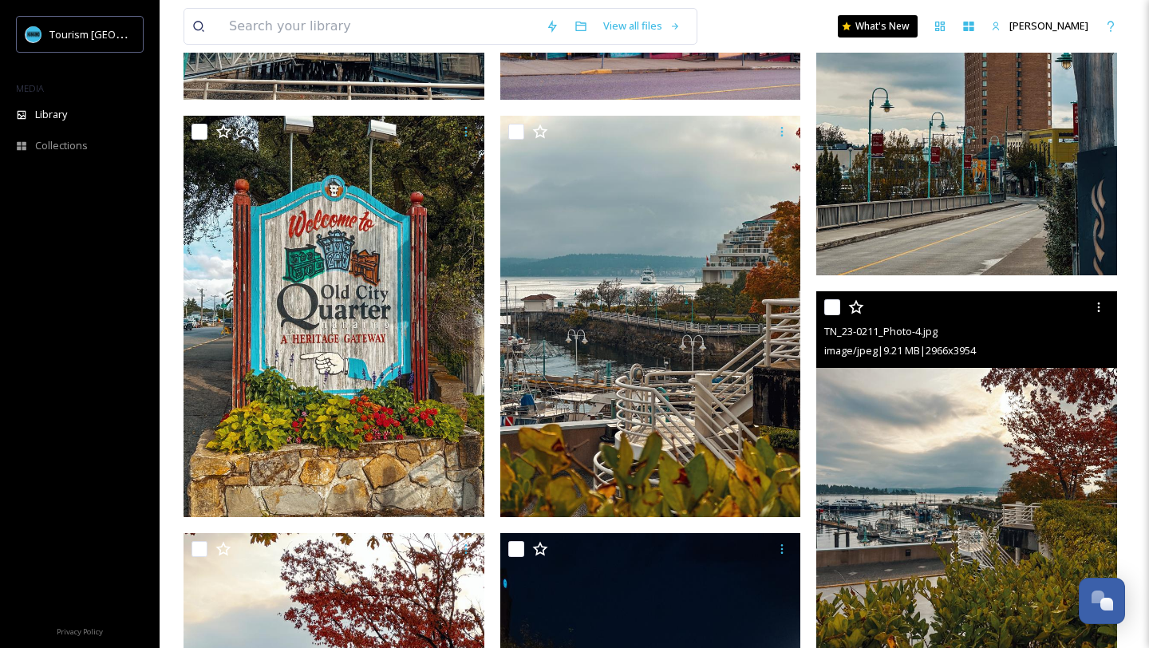
scroll to position [2680, 0]
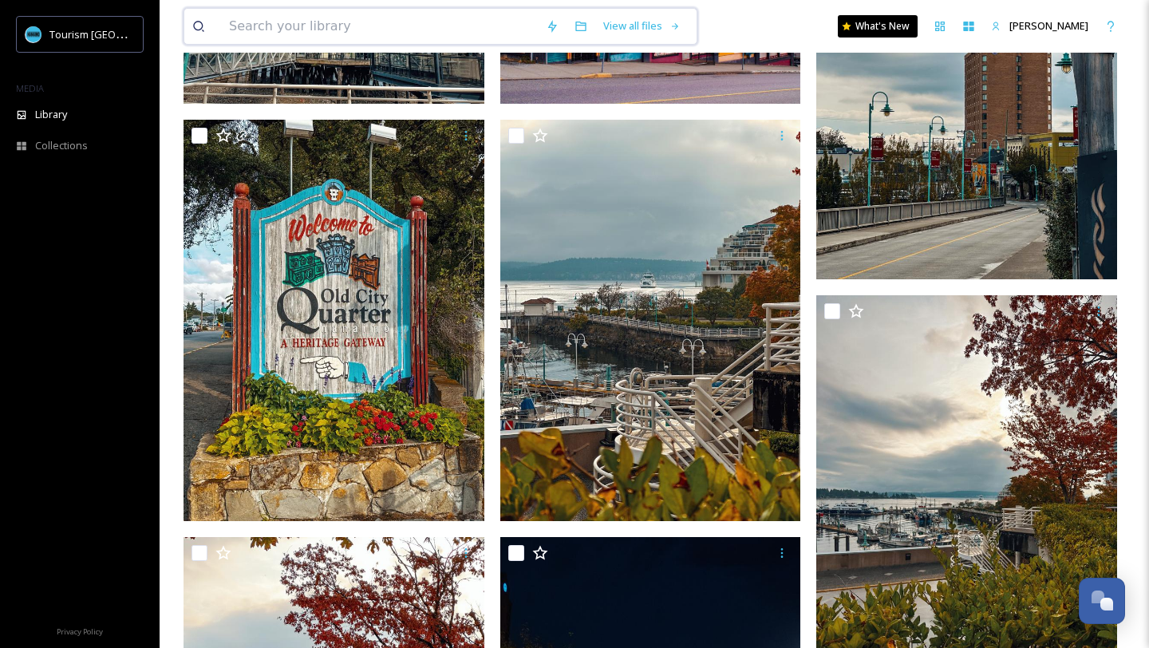
click at [398, 32] on input at bounding box center [379, 26] width 317 height 35
type input "arts district"
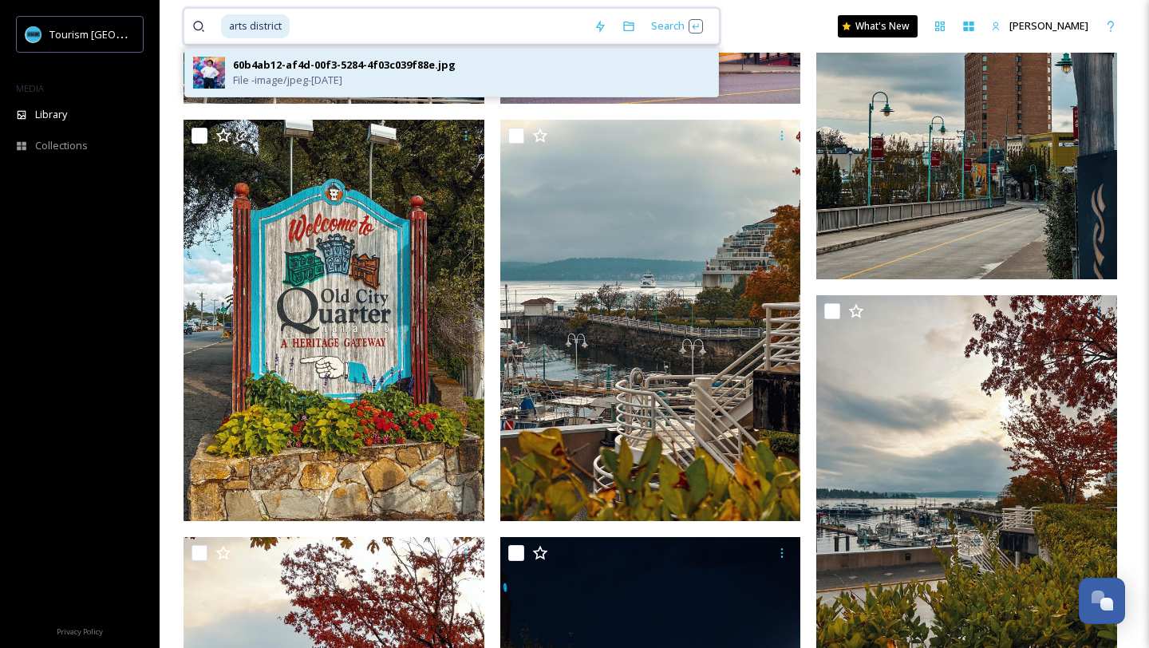
type input "arts distric"
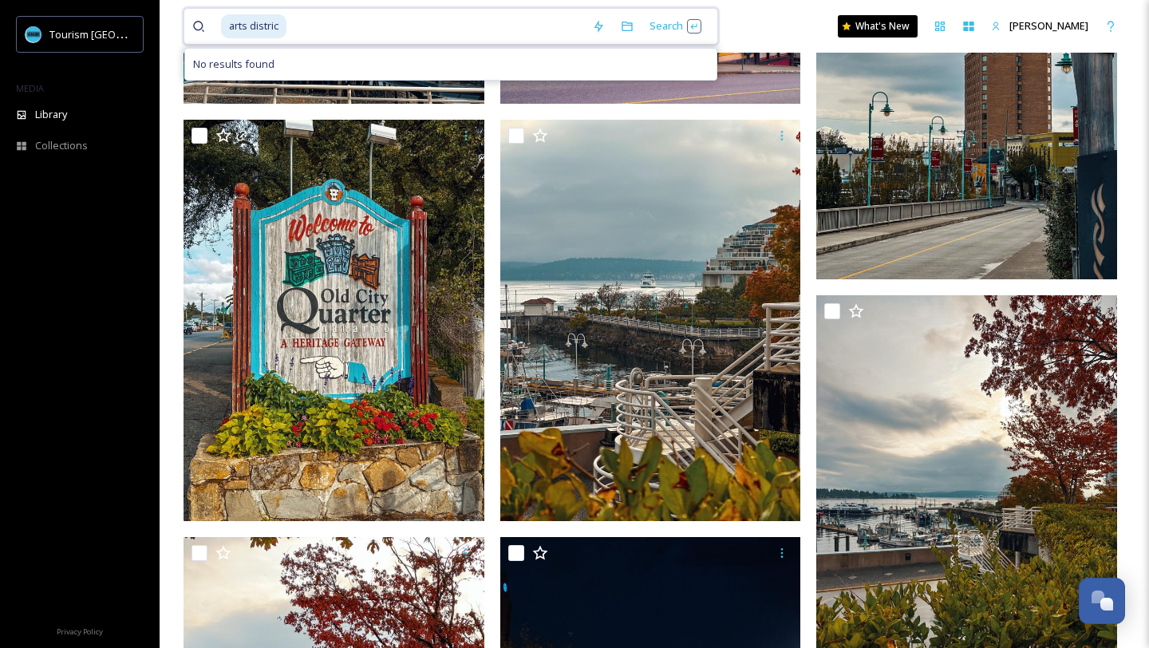
click at [314, 26] on input at bounding box center [436, 26] width 296 height 35
type input "a"
type input "arts district"
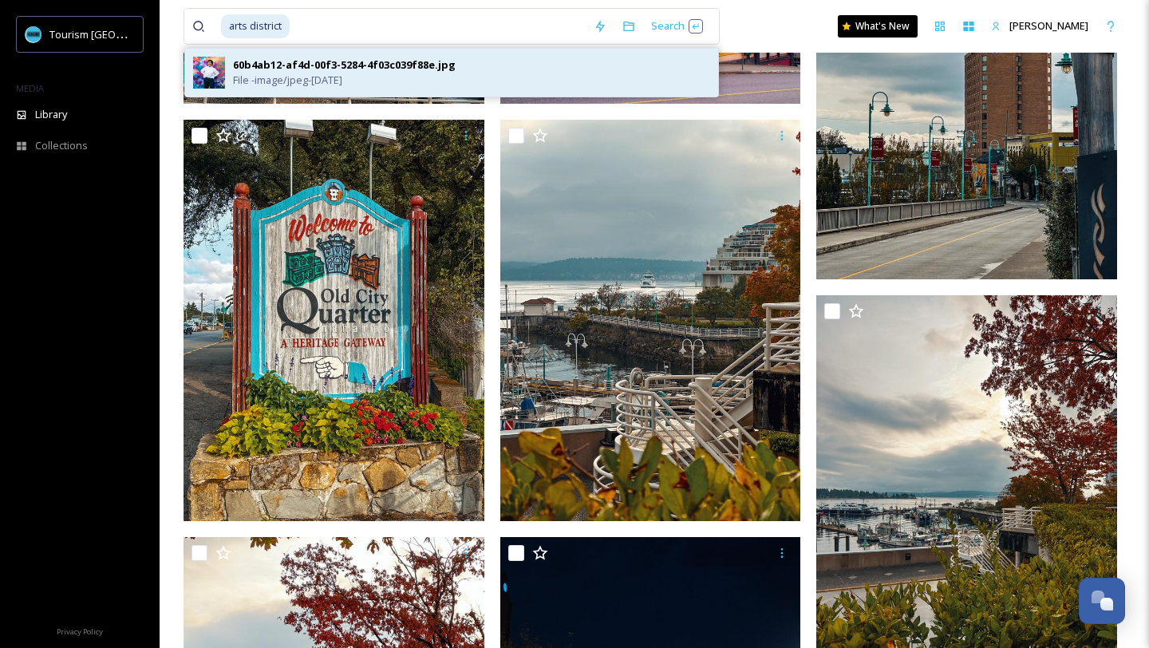
click at [298, 81] on span "File - image/jpeg - [DATE]" at bounding box center [287, 80] width 109 height 15
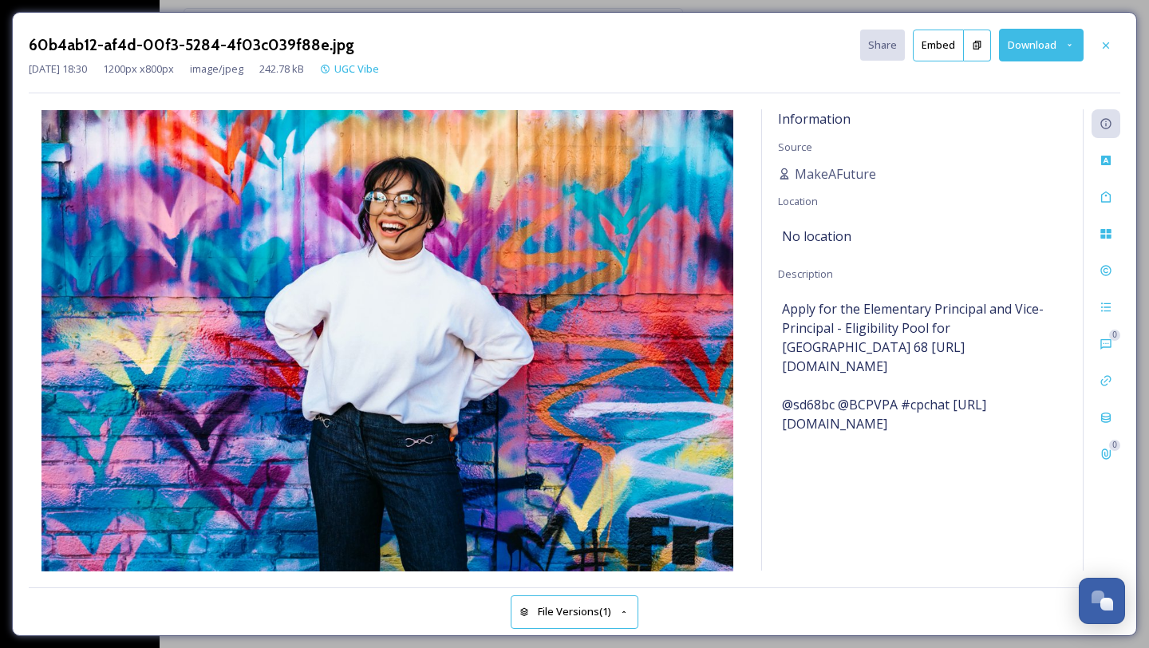
click at [1027, 47] on button "Download" at bounding box center [1041, 45] width 85 height 33
click at [973, 91] on div "Download Original (1200 x 800)" at bounding box center [1001, 81] width 164 height 31
click at [1110, 51] on div at bounding box center [1105, 45] width 29 height 29
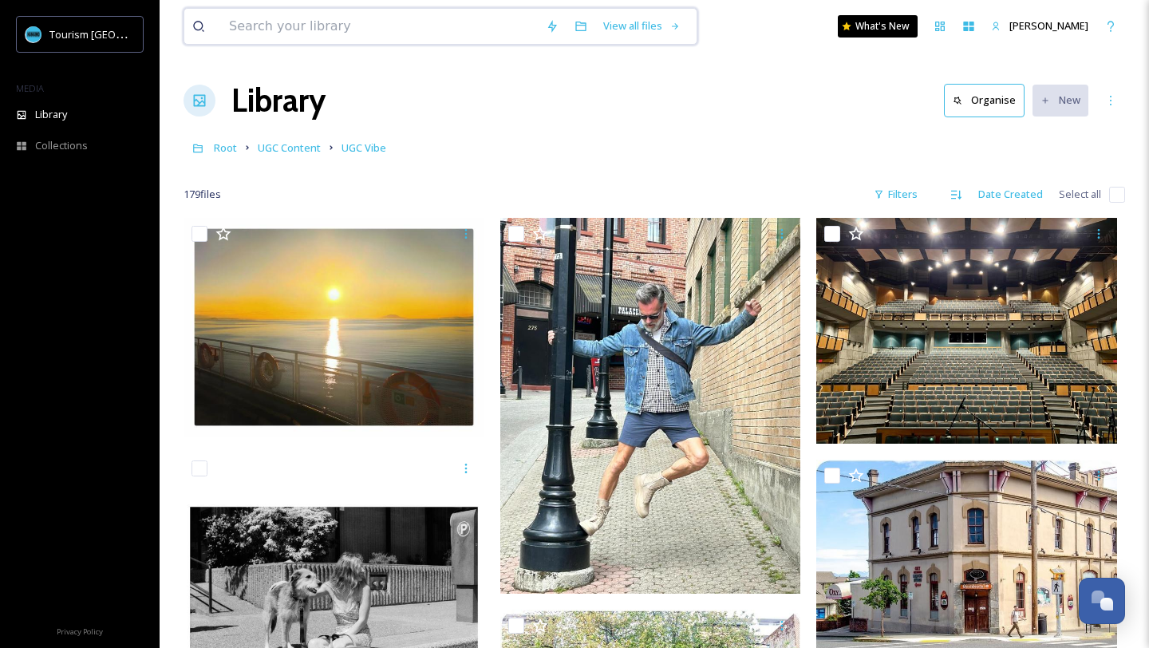
click at [352, 36] on input at bounding box center [379, 26] width 317 height 35
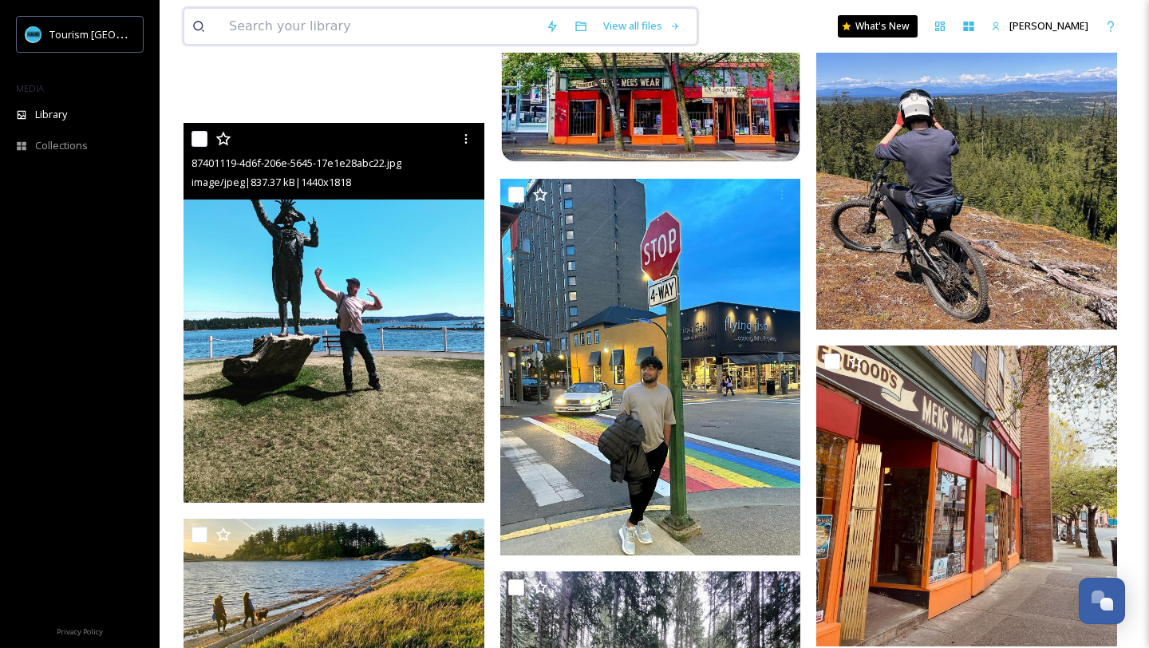
scroll to position [647, 0]
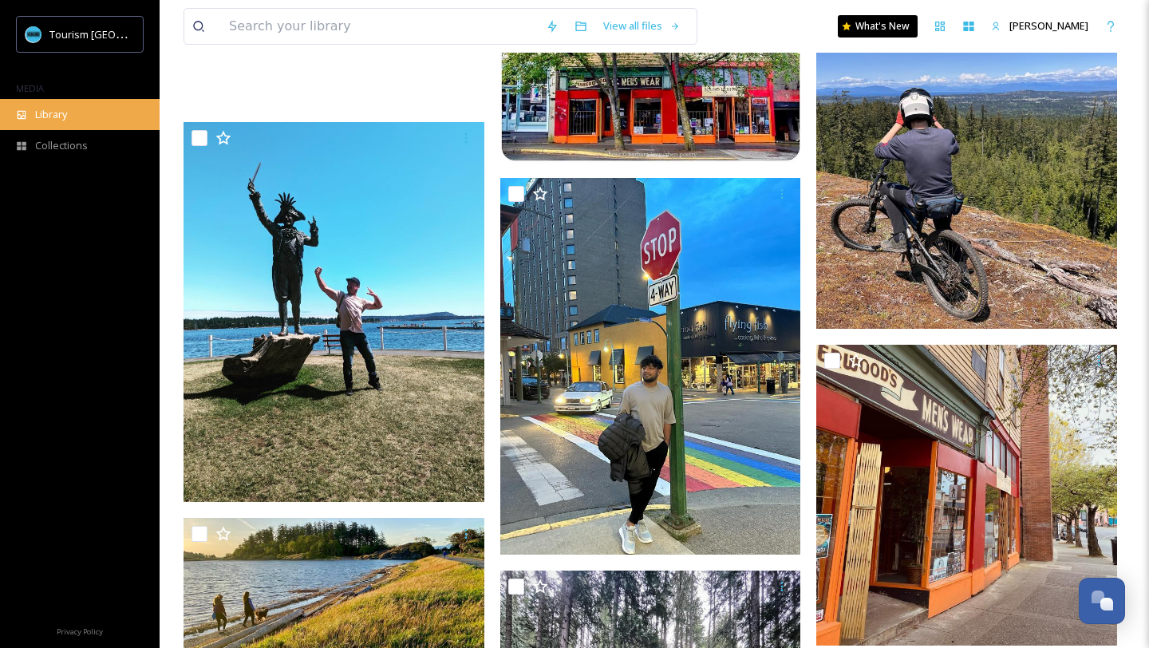
click at [80, 124] on div "Library" at bounding box center [80, 114] width 160 height 31
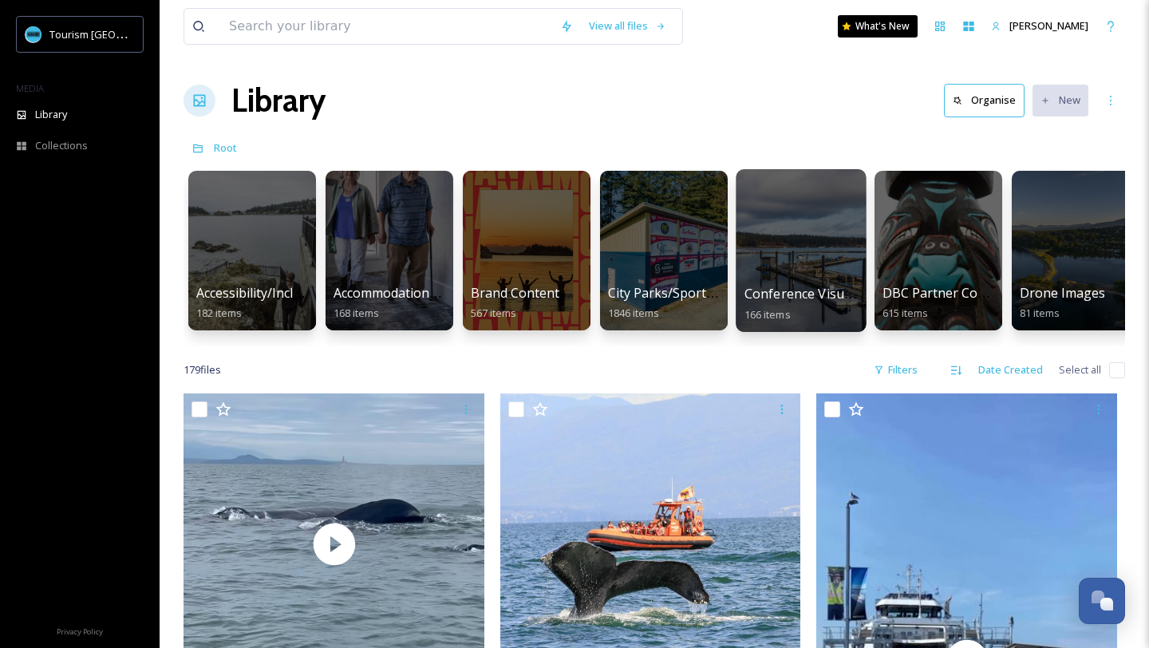
click at [775, 288] on span "Conference Visuals" at bounding box center [802, 294] width 117 height 18
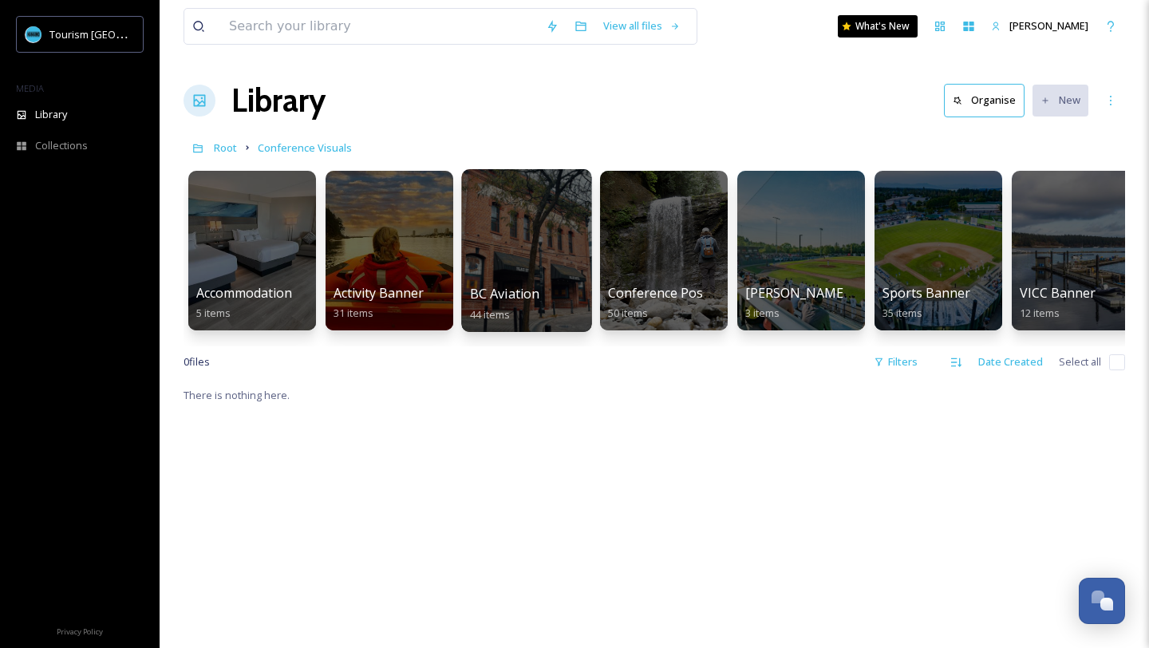
click at [476, 262] on div at bounding box center [526, 250] width 130 height 163
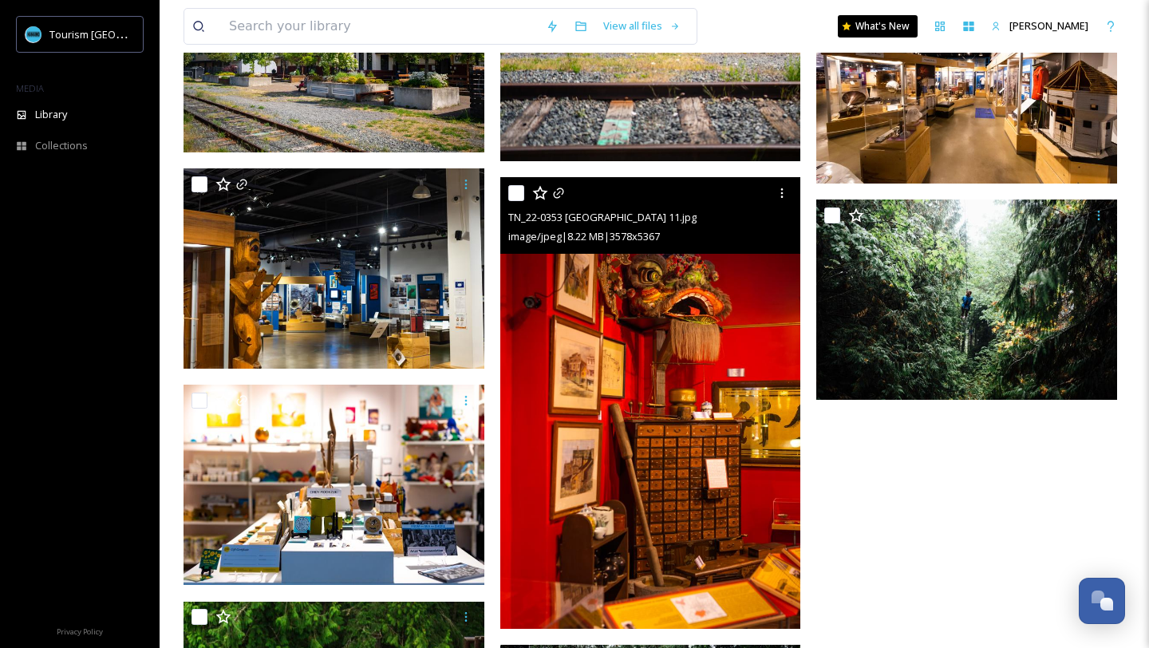
scroll to position [3049, 0]
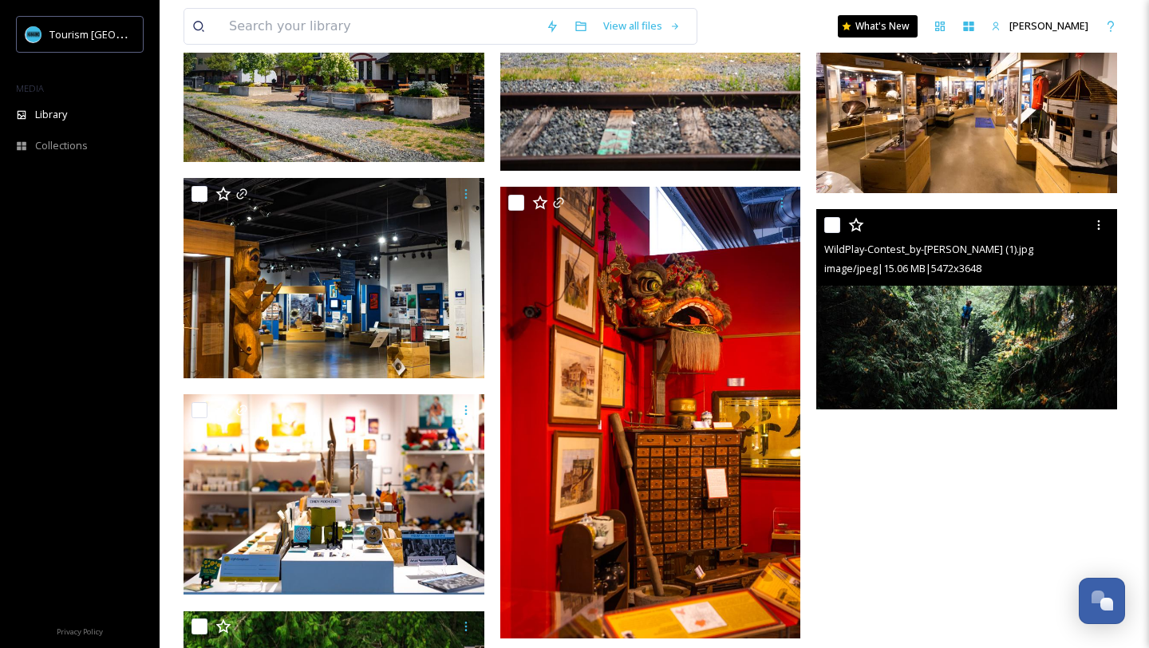
click at [953, 295] on img at bounding box center [966, 309] width 301 height 201
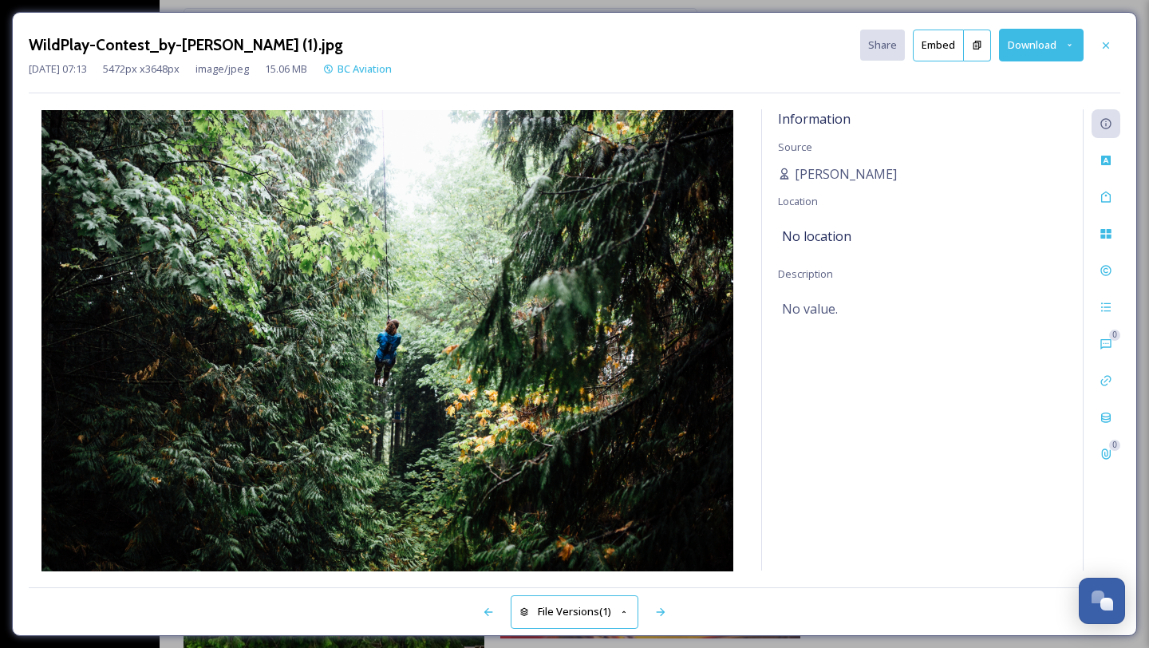
click at [1012, 53] on button "Download" at bounding box center [1041, 45] width 85 height 33
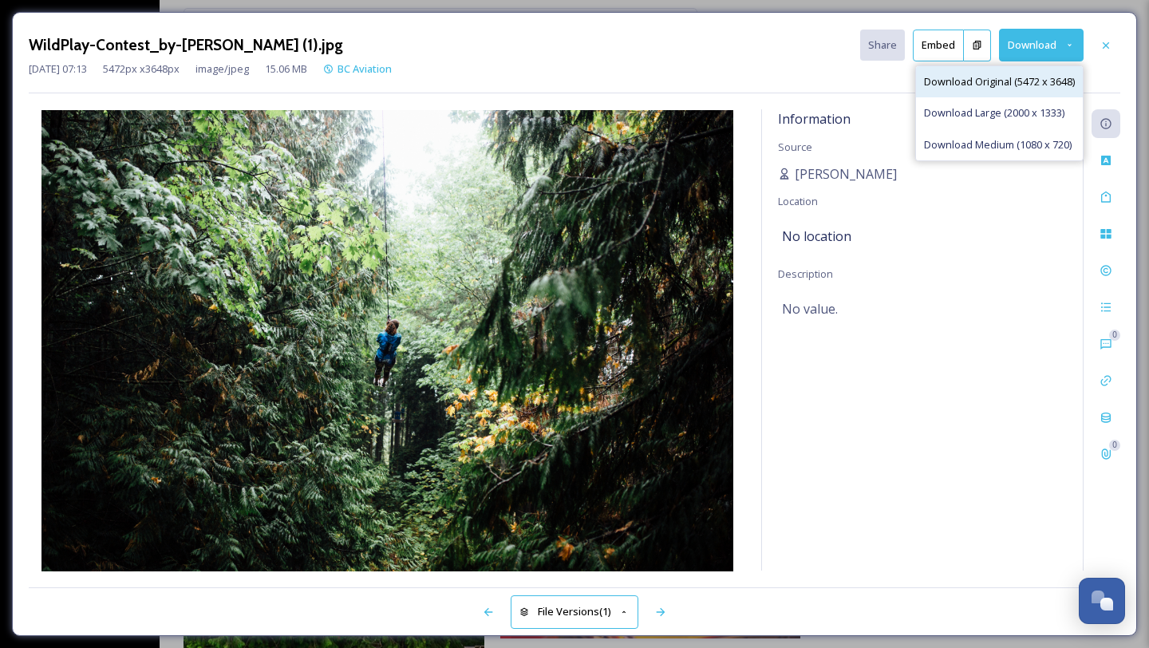
click at [985, 81] on span "Download Original (5472 x 3648)" at bounding box center [999, 81] width 151 height 15
